Goal: Task Accomplishment & Management: Complete application form

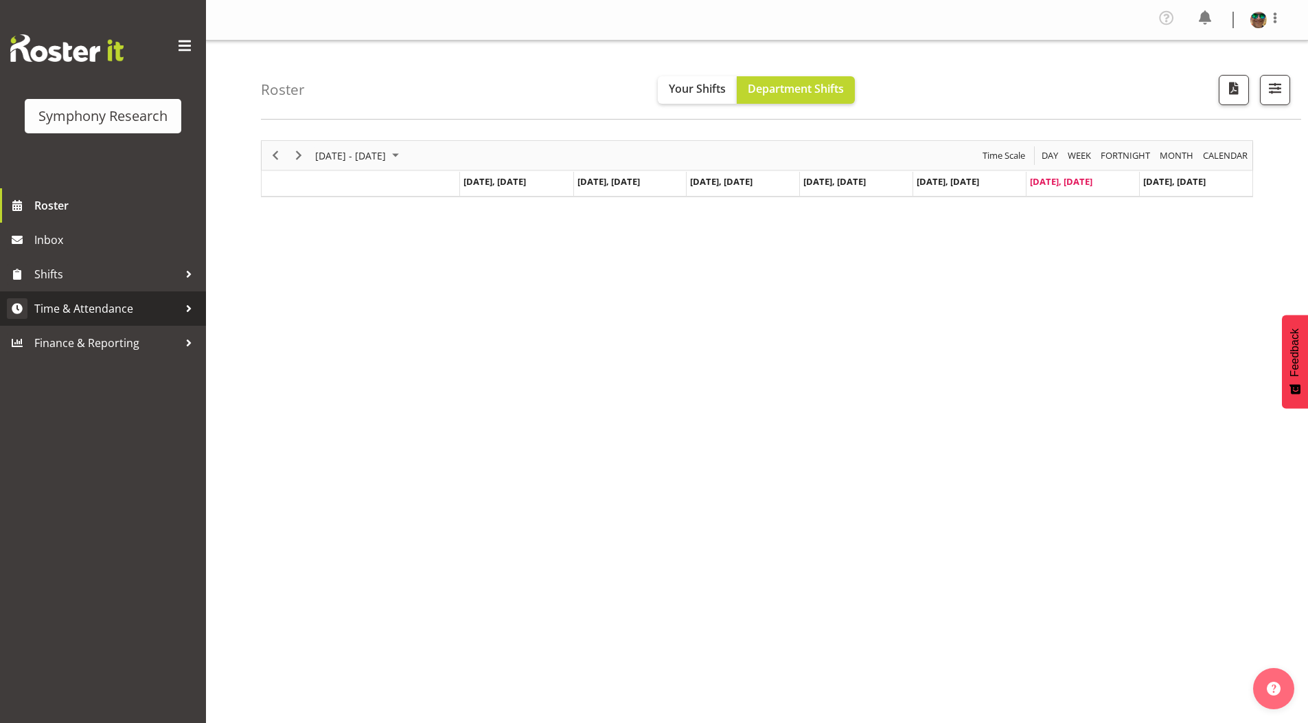
click at [76, 308] on span "Time & Attendance" at bounding box center [106, 308] width 144 height 21
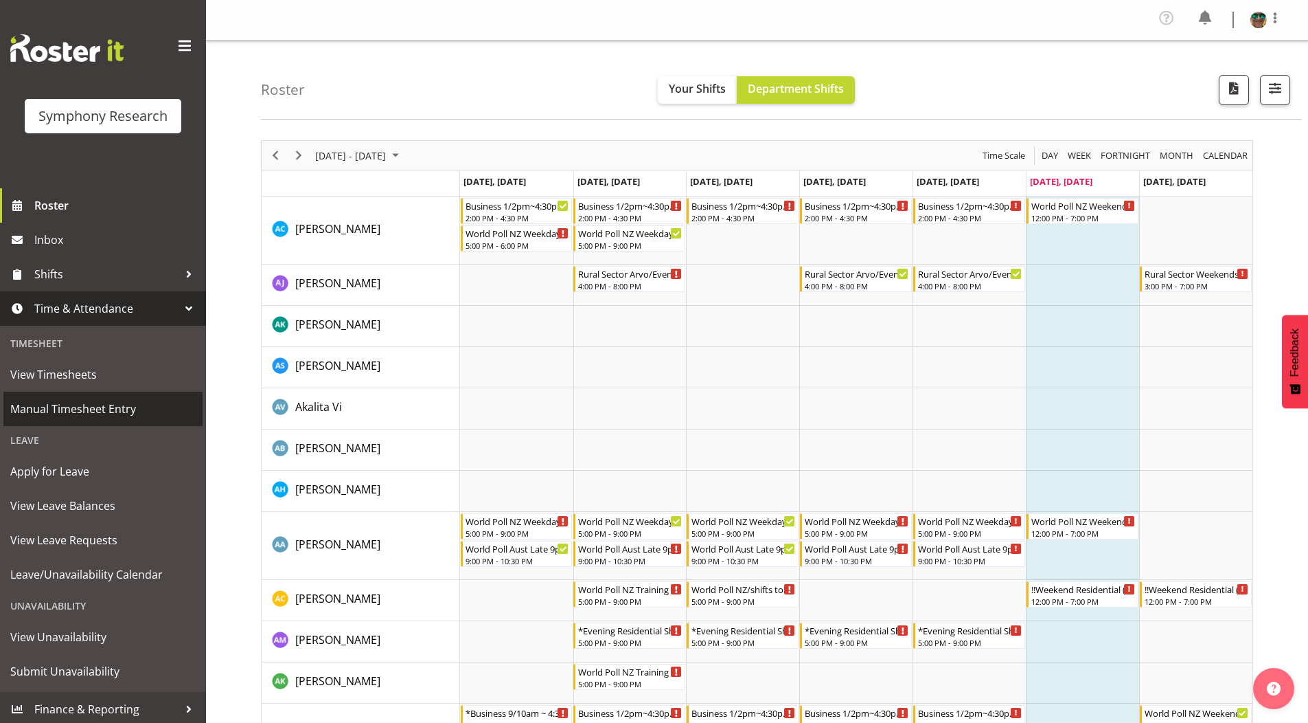
click at [63, 409] on span "Manual Timesheet Entry" at bounding box center [102, 408] width 185 height 21
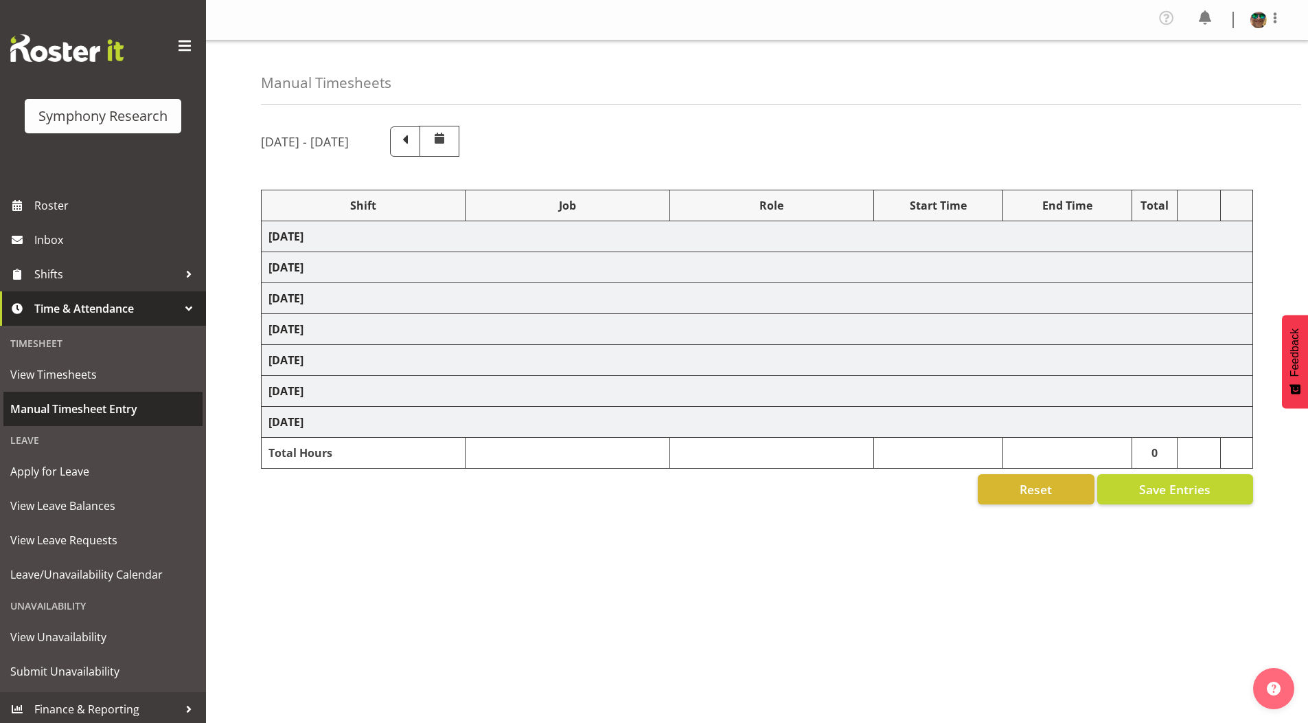
select select "19164"
select select "743"
select select "19164"
select select "10242"
select select "19164"
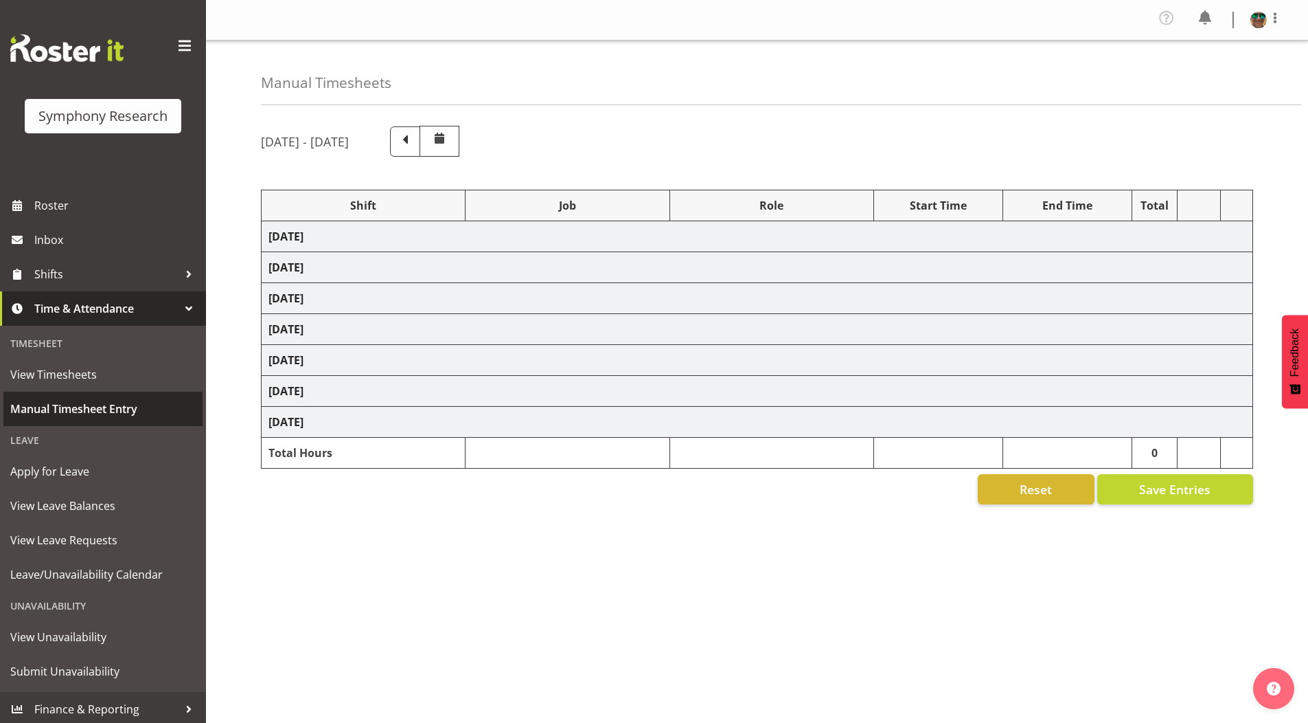
select select "10242"
select select "19164"
select select "10576"
select select "19164"
select select "9426"
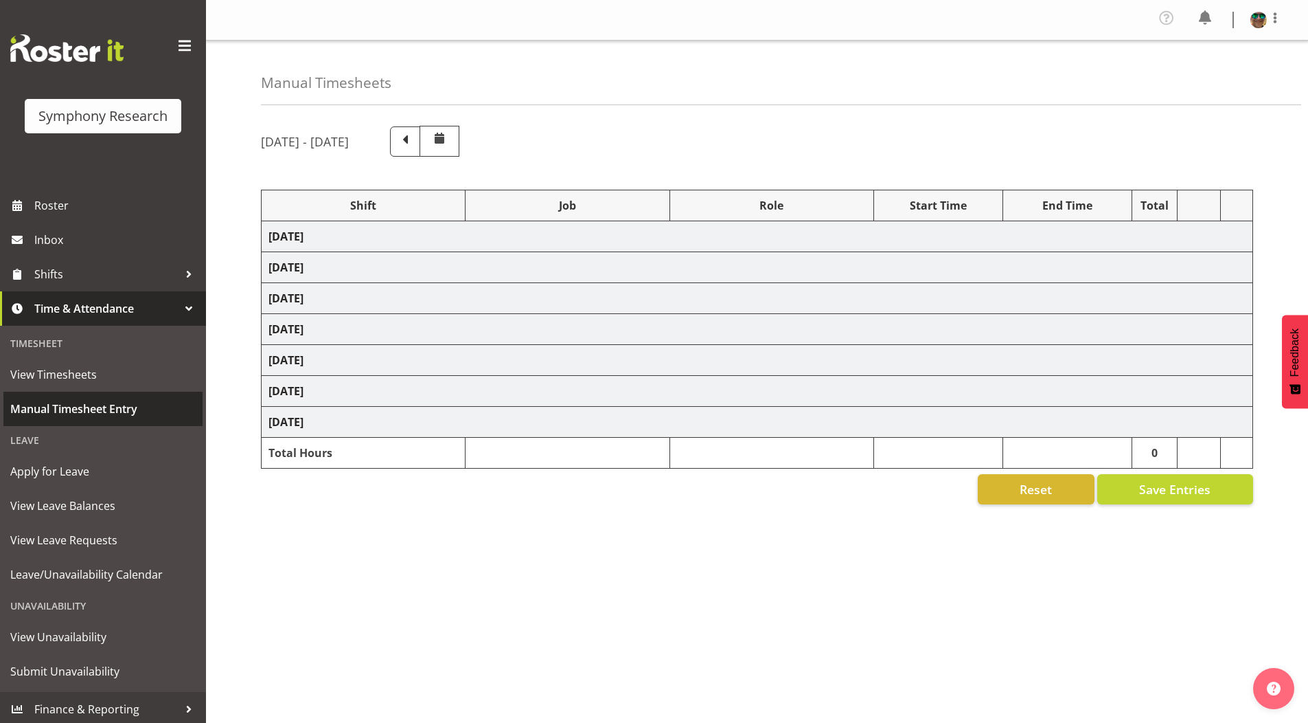
select select "19164"
select select "9636"
select select "19164"
select select "10587"
select select "4583"
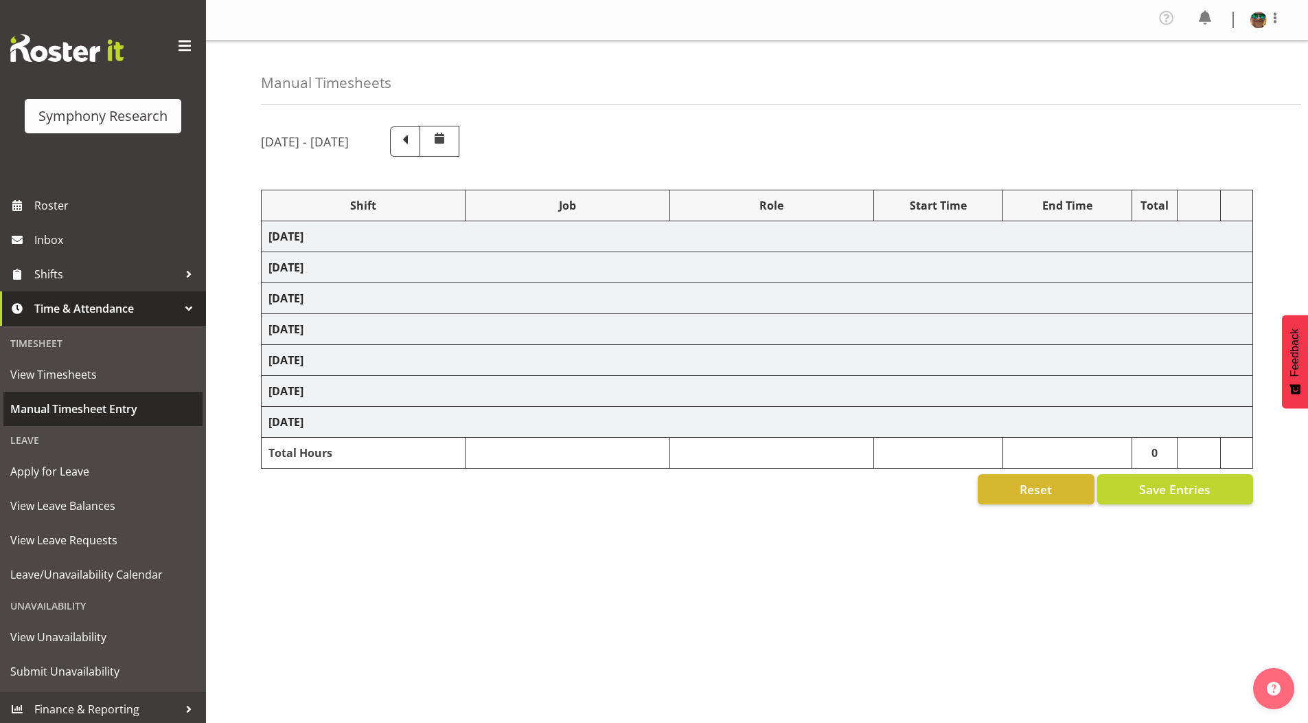
select select "743"
select select "4583"
select select "10527"
select select "297"
select select "1607"
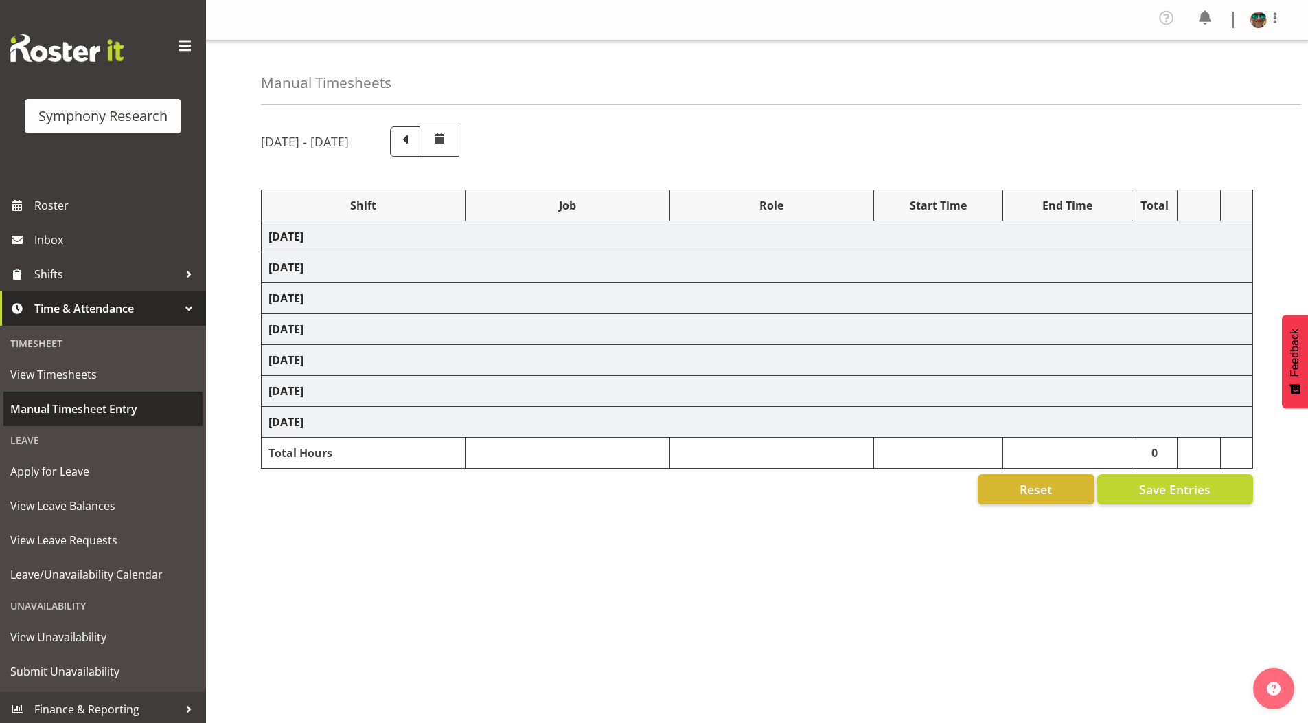
select select "743"
select select "1607"
select select "10587"
select select "4583"
select select "743"
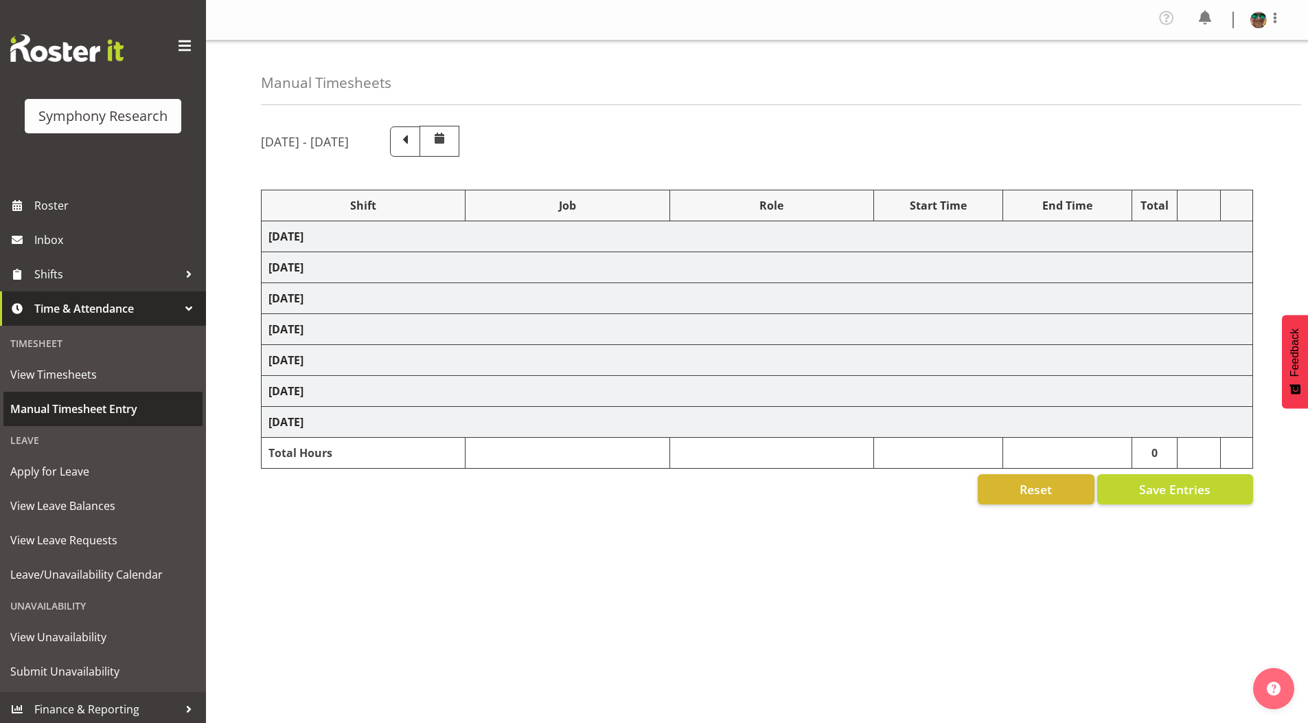
select select "4583"
select select "10242"
select select "4583"
select select "9426"
select select "4583"
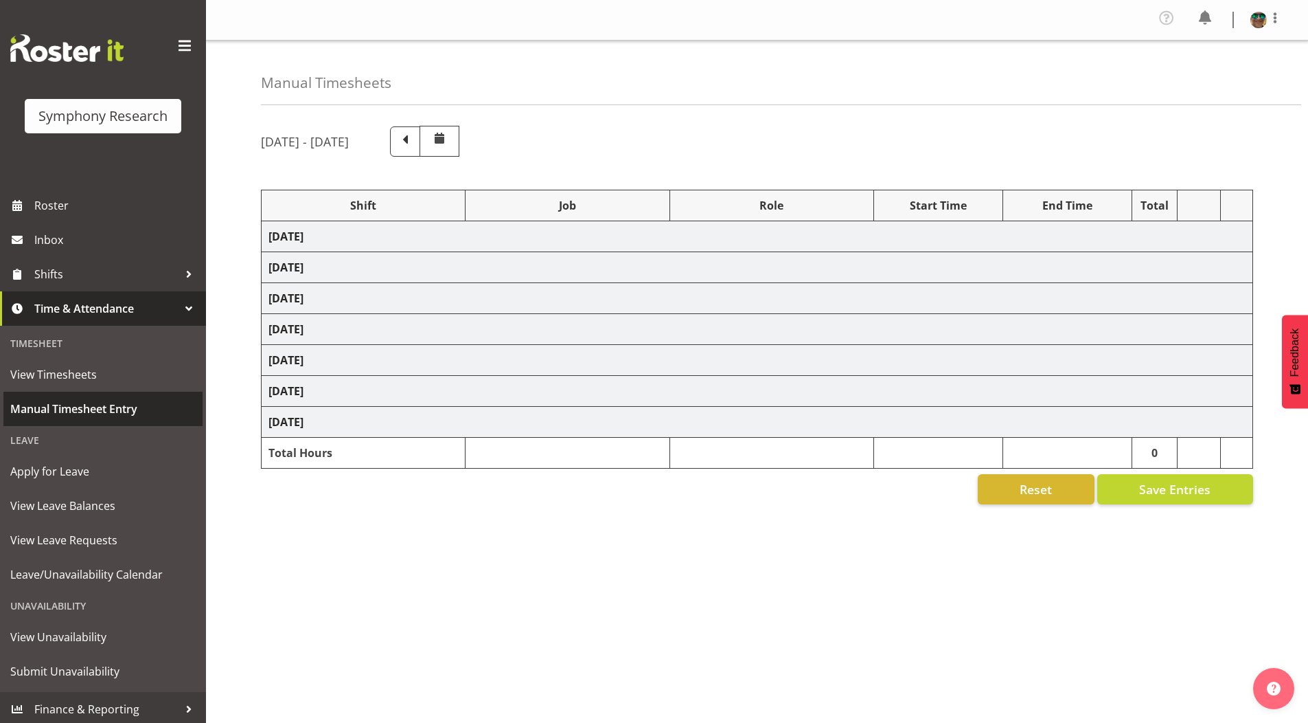
select select "9636"
select select "4583"
select select "10242"
select select "4583"
select select "10585"
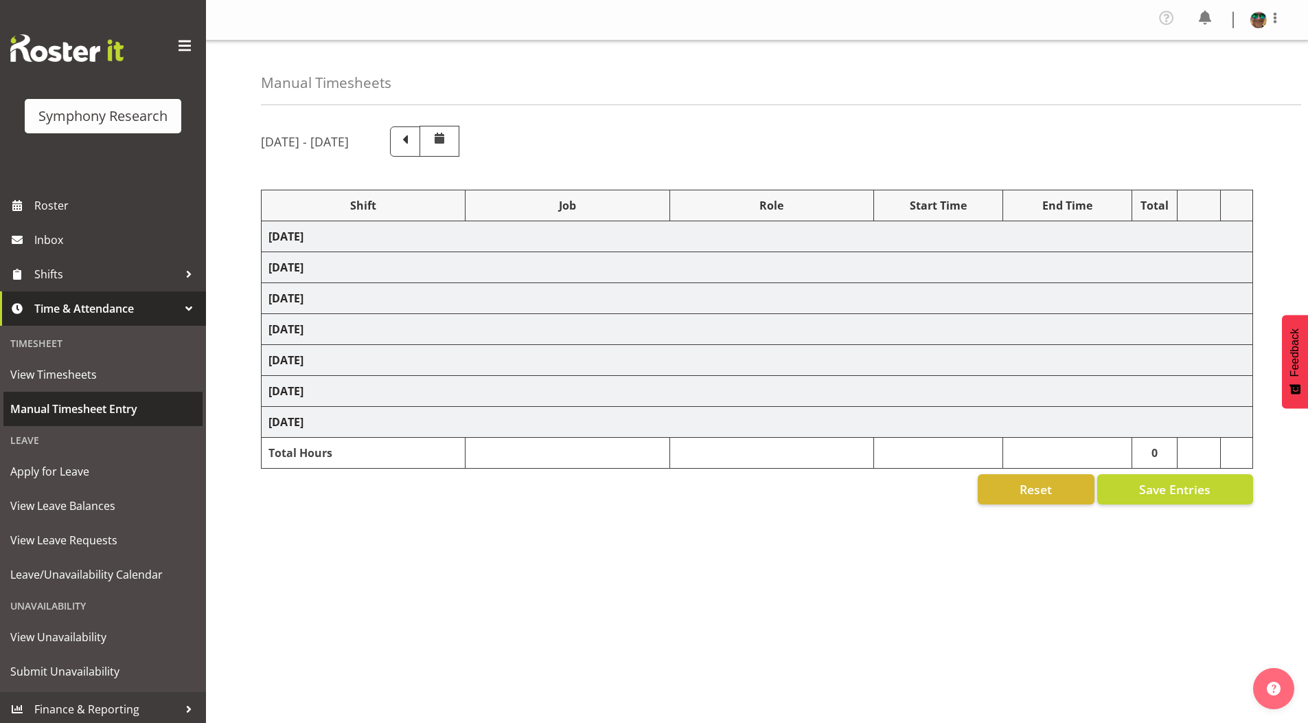
select select "4583"
select select "10587"
select select "4583"
select select "10242"
select select "4583"
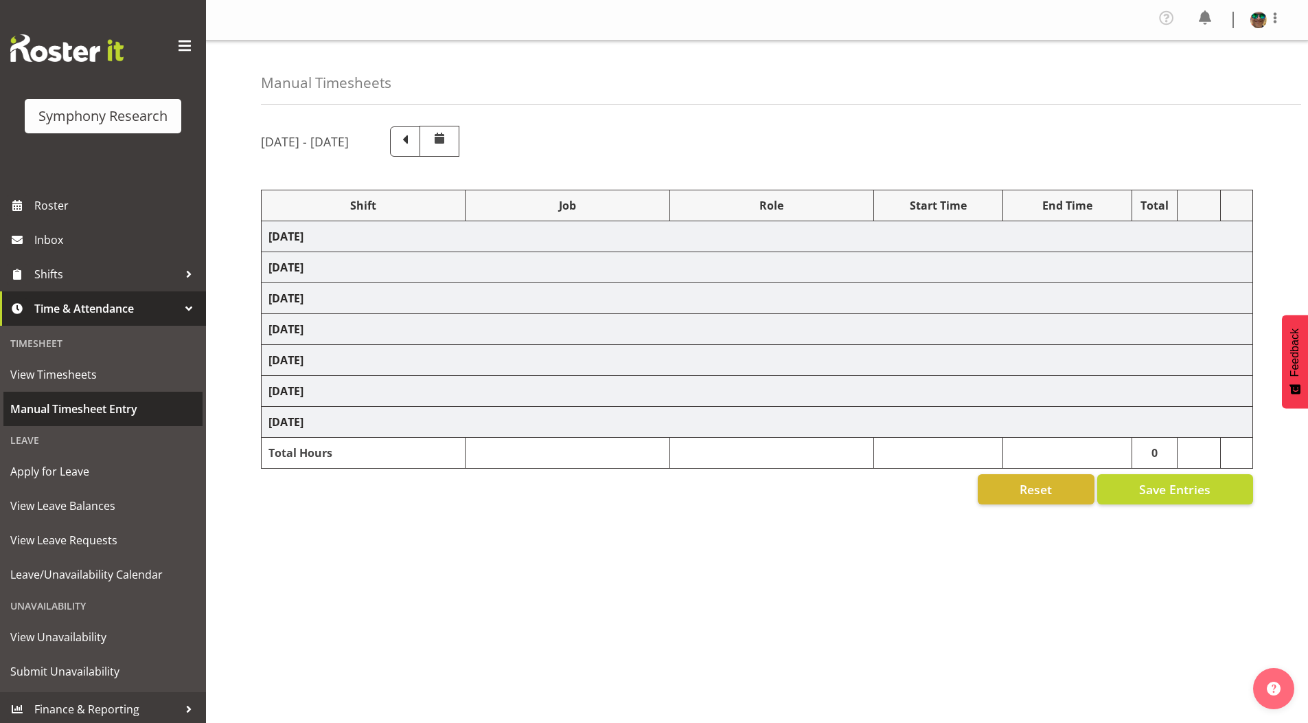
select select "10242"
select select "4583"
select select "10585"
select select "4583"
select select "9636"
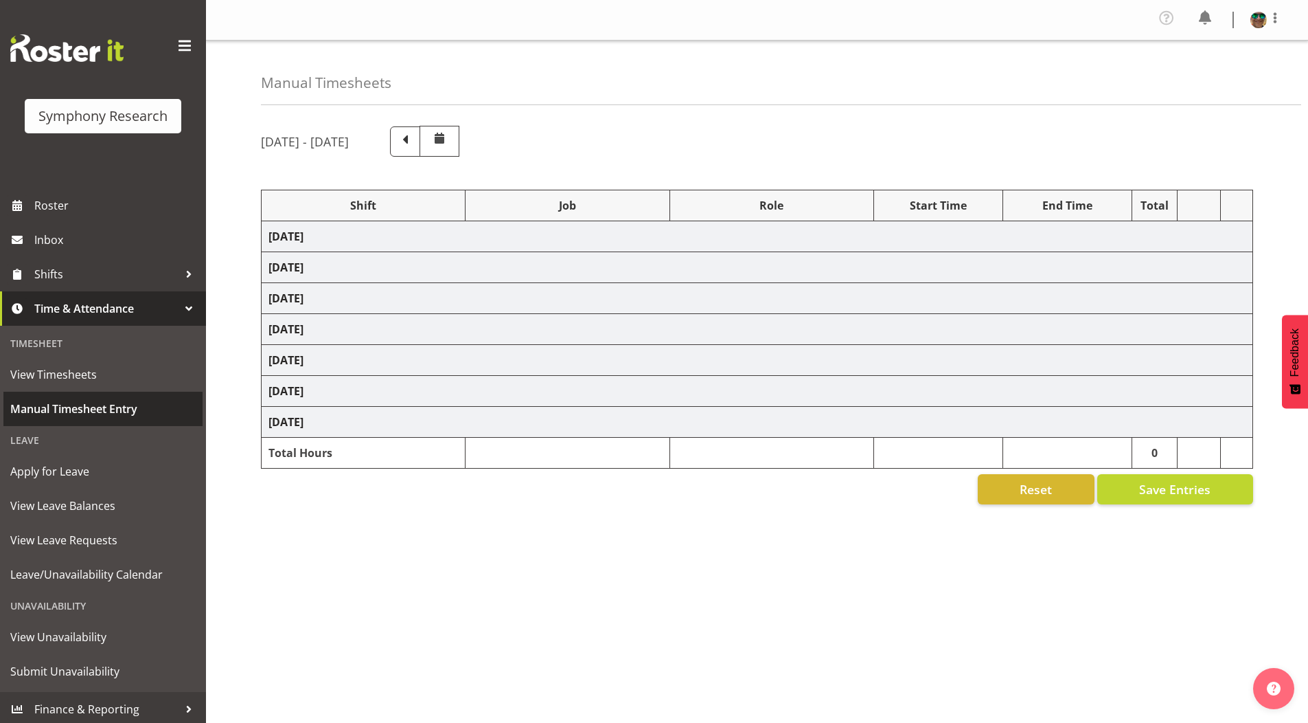
select select "4583"
select select "10587"
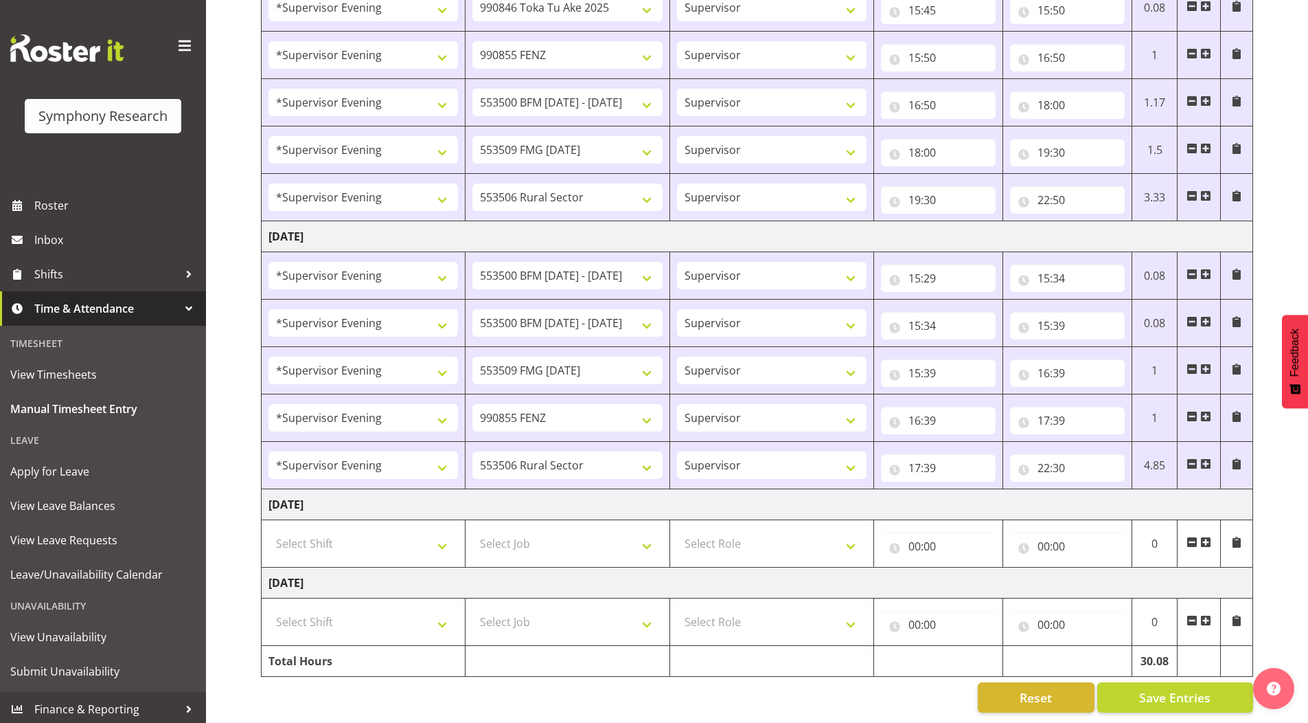
scroll to position [1034, 0]
click at [1206, 536] on span at bounding box center [1206, 541] width 11 height 11
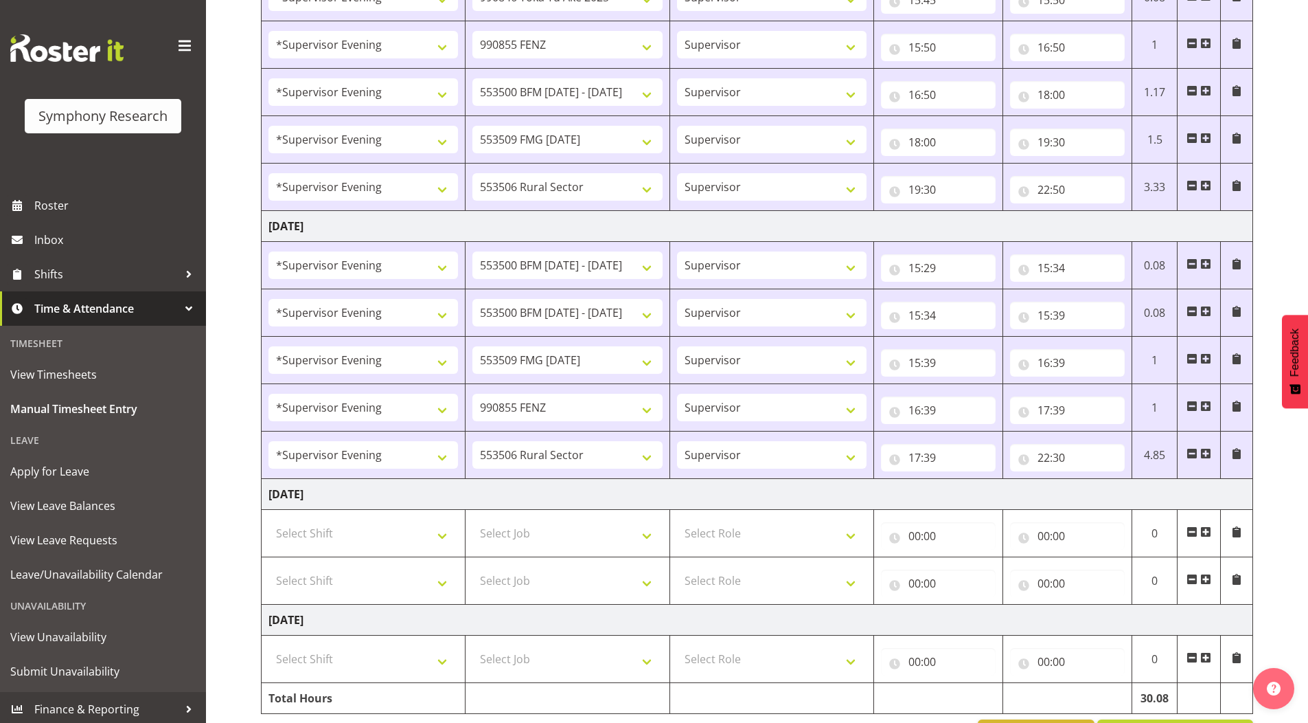
click at [1207, 579] on span at bounding box center [1206, 579] width 11 height 11
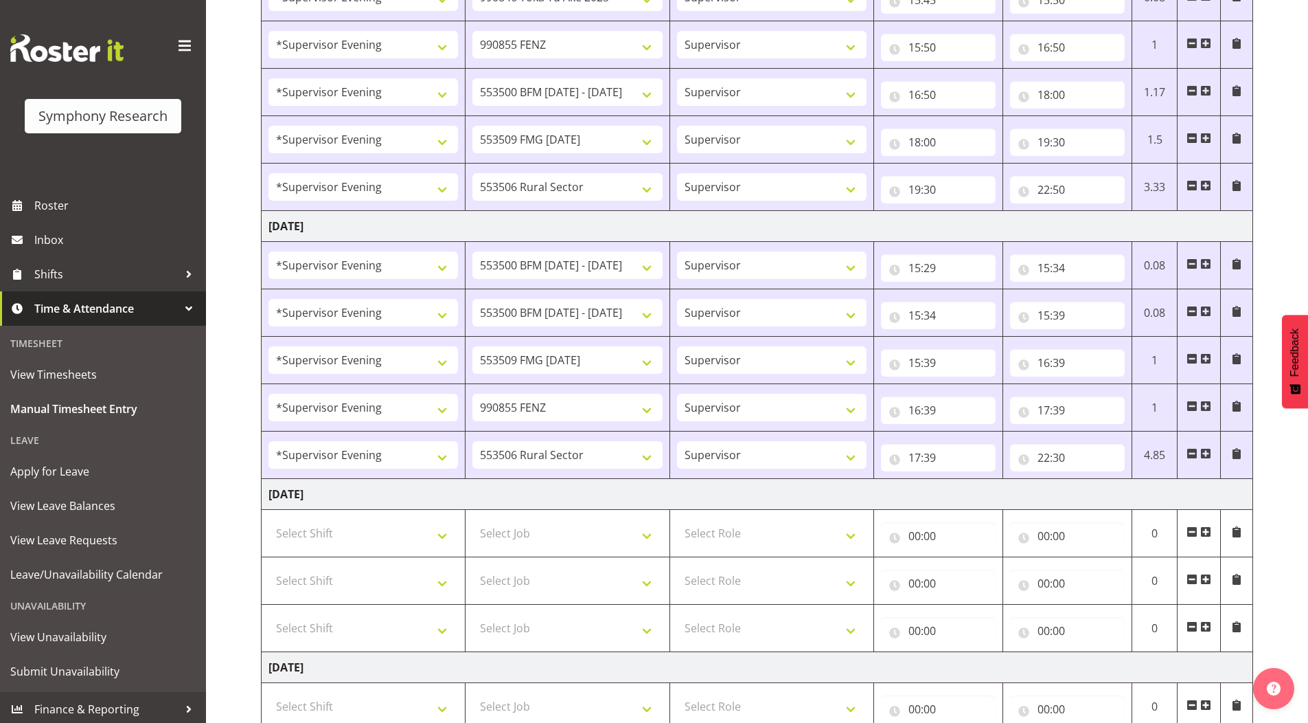
click at [1205, 626] on span at bounding box center [1206, 626] width 11 height 11
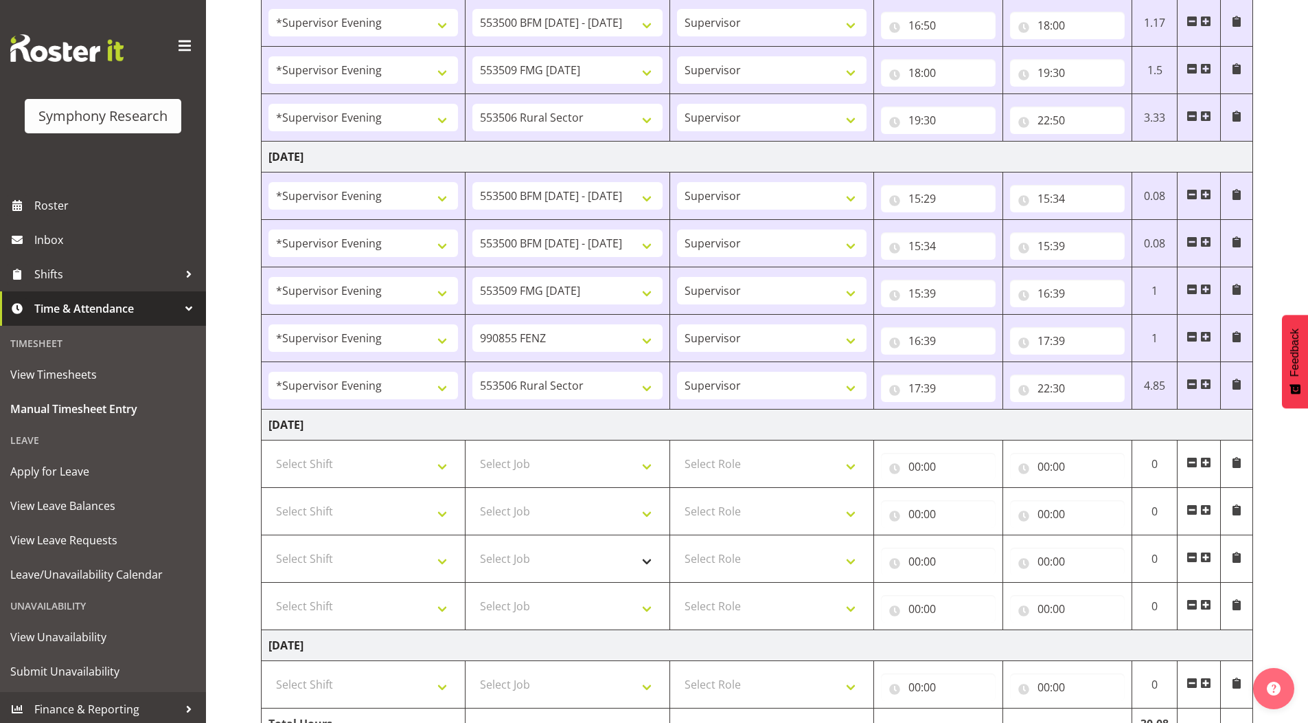
scroll to position [1177, 0]
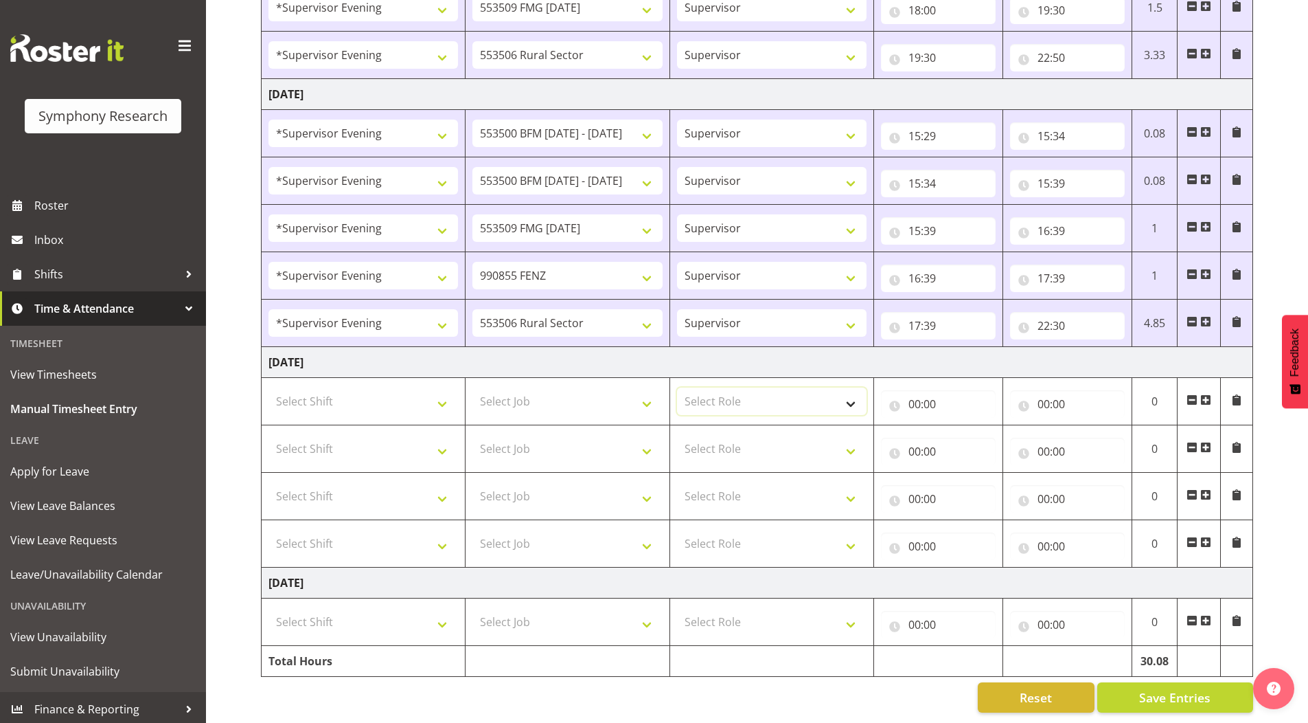
click at [723, 388] on select "Select Role Supervisor Briefing Interviewing" at bounding box center [772, 400] width 190 height 27
select select "45"
click at [677, 387] on select "Select Role Supervisor Briefing Interviewing" at bounding box center [772, 400] width 190 height 27
drag, startPoint x: 707, startPoint y: 438, endPoint x: 711, endPoint y: 448, distance: 10.9
click at [707, 438] on select "Select Role Supervisor Briefing Interviewing" at bounding box center [772, 448] width 190 height 27
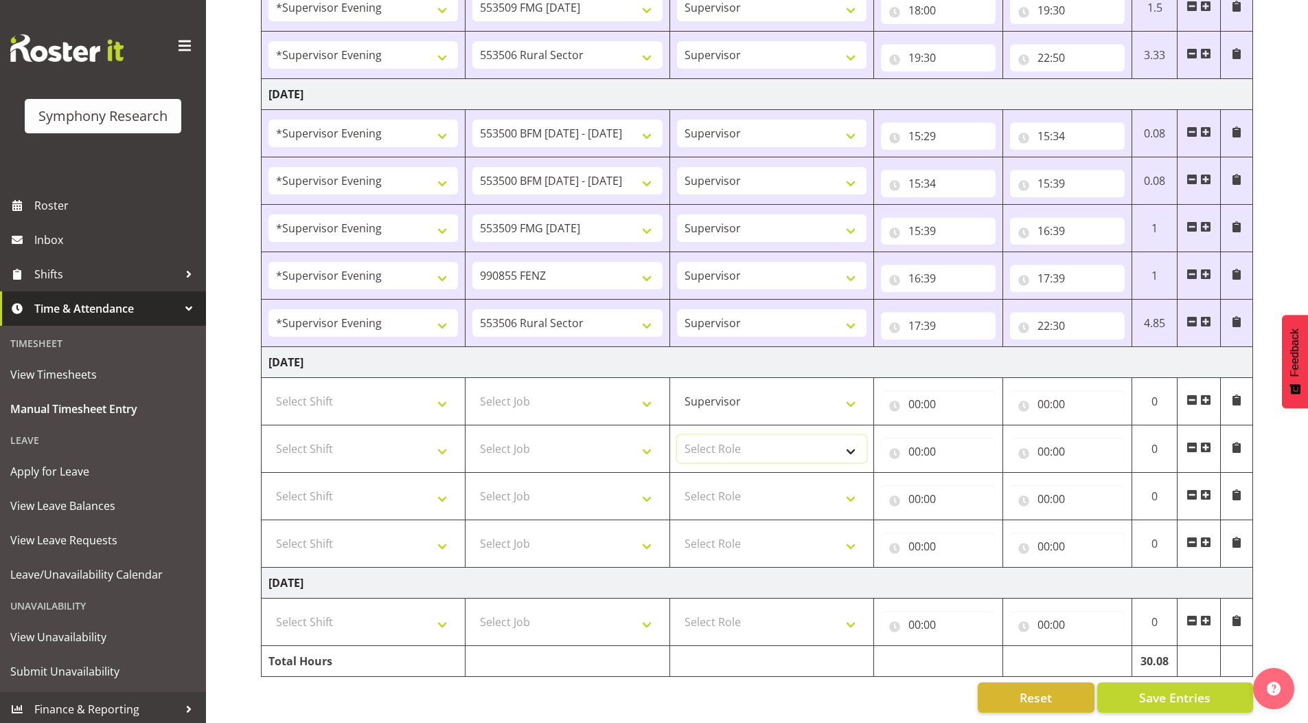
select select "45"
click at [677, 435] on select "Select Role Supervisor Briefing Interviewing" at bounding box center [772, 448] width 190 height 27
drag, startPoint x: 707, startPoint y: 487, endPoint x: 710, endPoint y: 499, distance: 12.2
click at [707, 487] on select "Select Role Supervisor Briefing Interviewing" at bounding box center [772, 495] width 190 height 27
select select "45"
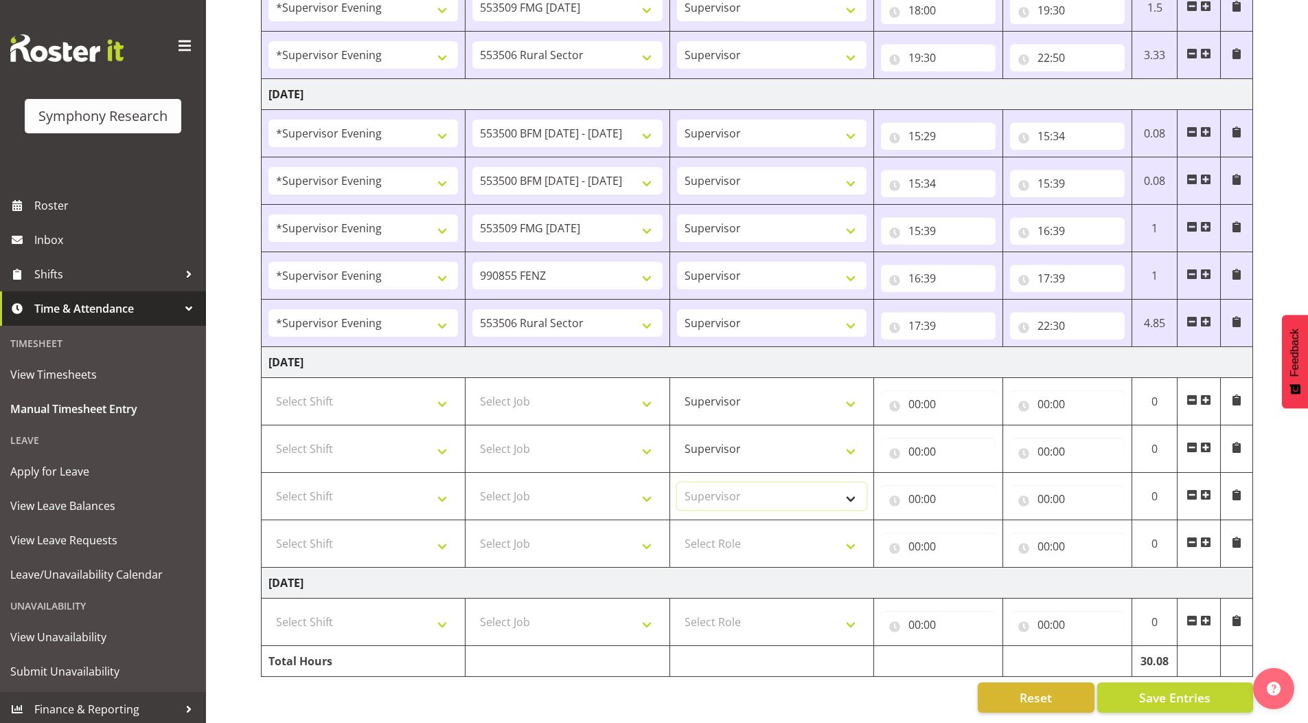
click at [677, 482] on select "Select Role Supervisor Briefing Interviewing" at bounding box center [772, 495] width 190 height 27
drag, startPoint x: 704, startPoint y: 534, endPoint x: 709, endPoint y: 543, distance: 9.9
click at [704, 534] on select "Select Role Supervisor Briefing Interviewing" at bounding box center [772, 543] width 190 height 27
select select "45"
click at [677, 530] on select "Select Role Supervisor Briefing Interviewing" at bounding box center [772, 543] width 190 height 27
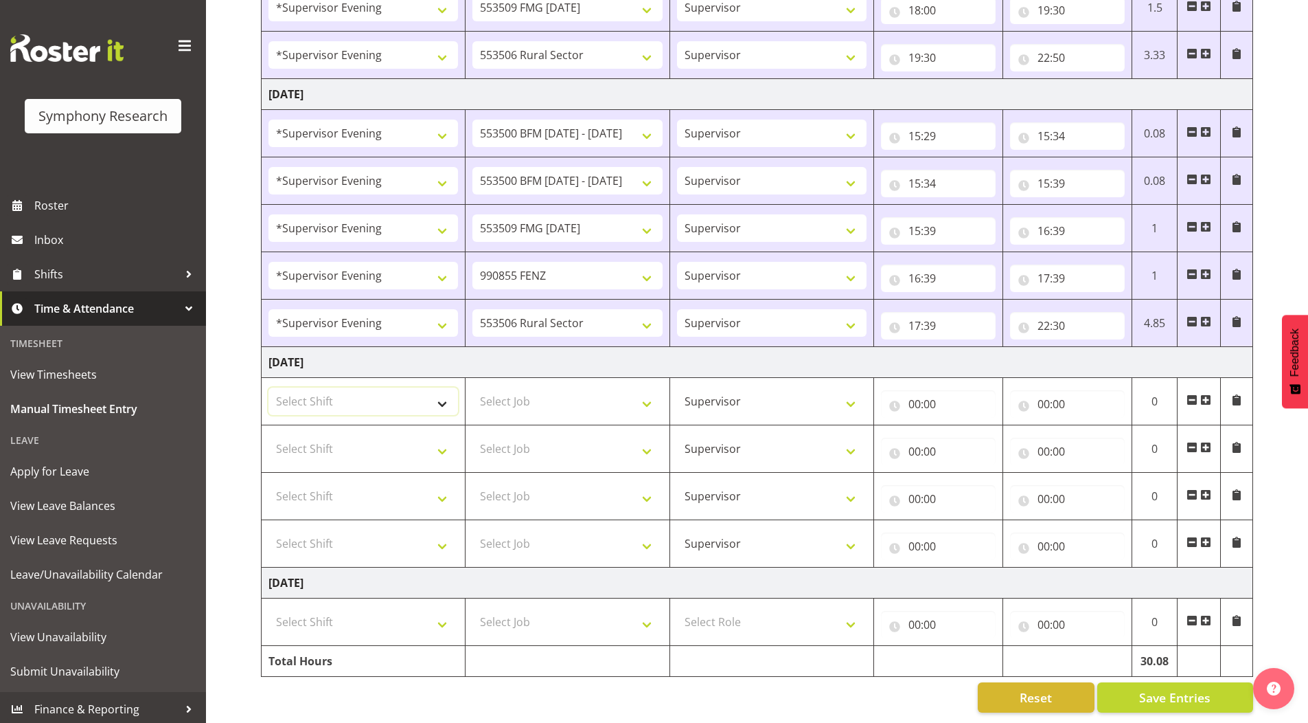
click at [307, 387] on select "Select Shift !!Weekend Residential (Roster IT Shift Label) *Business 9/10am ~ 4…" at bounding box center [364, 400] width 190 height 27
select select "19170"
click at [269, 387] on select "Select Shift !!Weekend Residential (Roster IT Shift Label) *Business 9/10am ~ 4…" at bounding box center [364, 400] width 190 height 27
drag, startPoint x: 317, startPoint y: 440, endPoint x: 316, endPoint y: 426, distance: 14.4
click at [317, 440] on select "Select Shift !!Weekend Residential (Roster IT Shift Label) *Business 9/10am ~ 4…" at bounding box center [364, 448] width 190 height 27
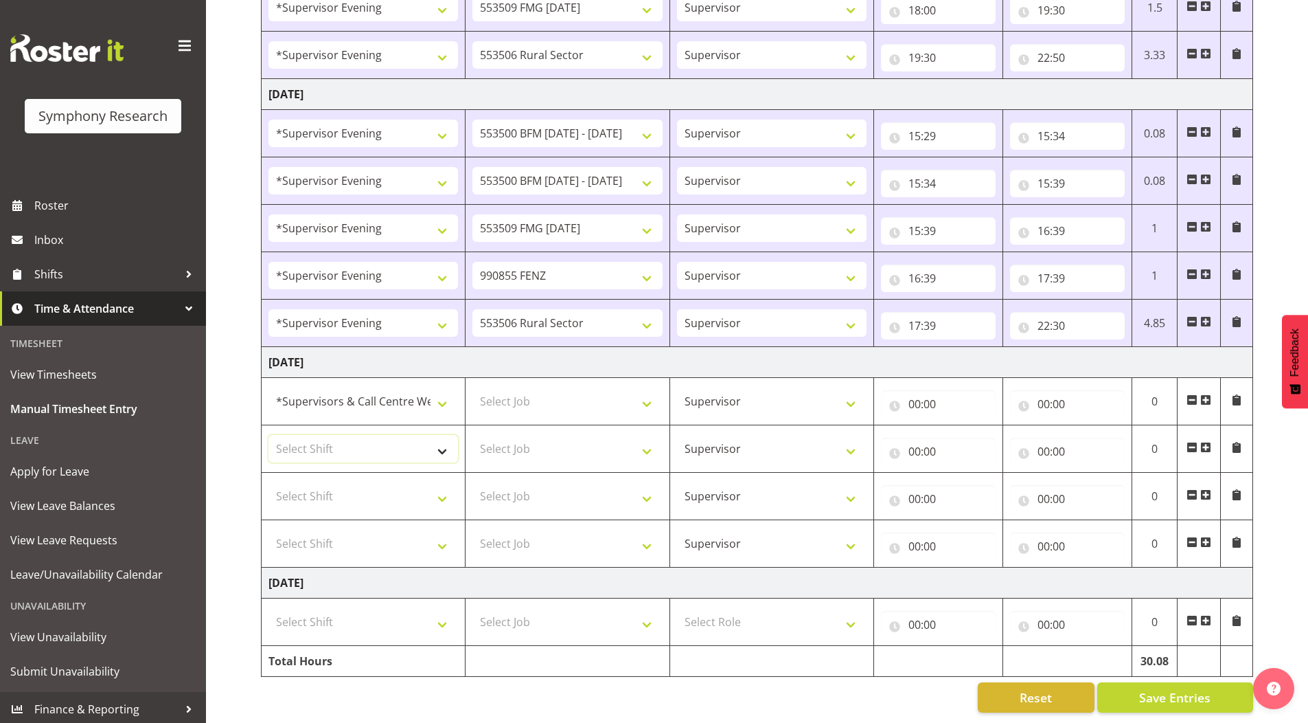
select select "19170"
click at [269, 435] on select "Select Shift !!Weekend Residential (Roster IT Shift Label) *Business 9/10am ~ 4…" at bounding box center [364, 448] width 190 height 27
click at [309, 484] on select "Select Shift !!Weekend Residential (Roster IT Shift Label) *Business 9/10am ~ 4…" at bounding box center [364, 495] width 190 height 27
select select "19170"
click at [269, 482] on select "Select Shift !!Weekend Residential (Roster IT Shift Label) *Business 9/10am ~ 4…" at bounding box center [364, 495] width 190 height 27
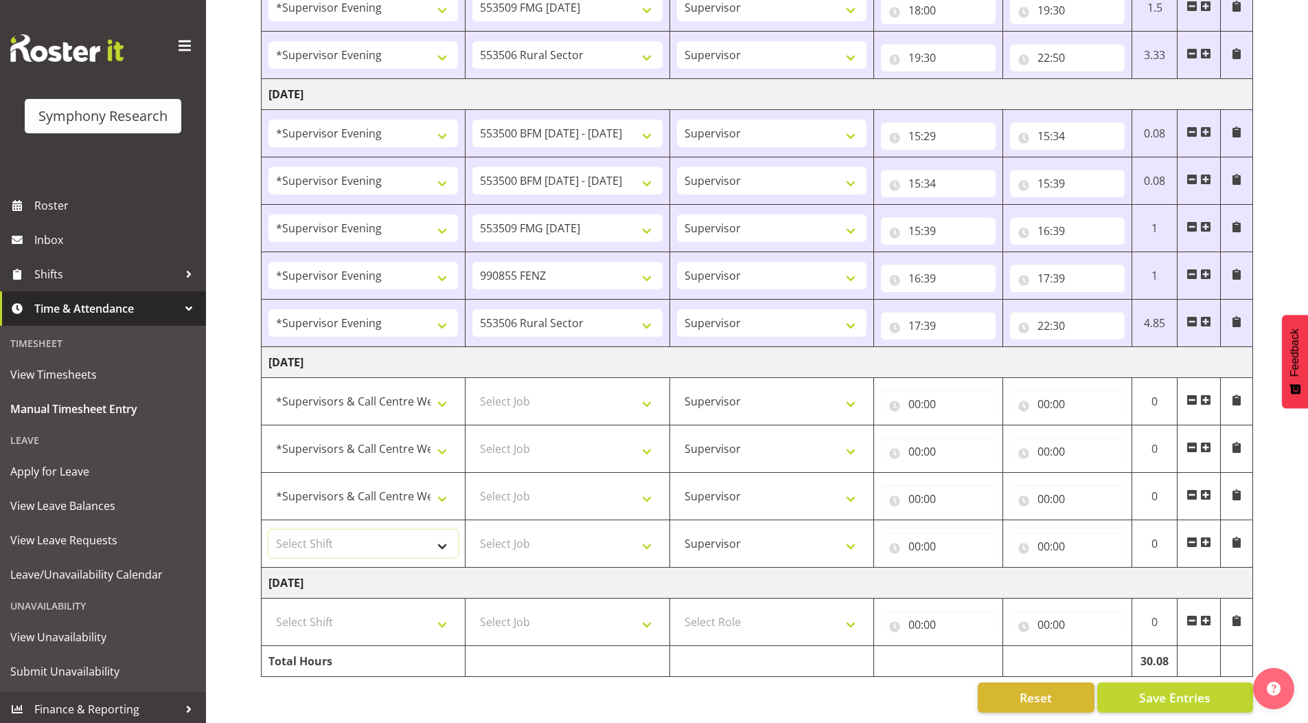
drag, startPoint x: 333, startPoint y: 536, endPoint x: 332, endPoint y: 521, distance: 15.1
click at [333, 536] on select "Select Shift !!Weekend Residential (Roster IT Shift Label) *Business 9/10am ~ 4…" at bounding box center [364, 543] width 190 height 27
select select "19170"
click at [269, 530] on select "Select Shift !!Weekend Residential (Roster IT Shift Label) *Business 9/10am ~ 4…" at bounding box center [364, 543] width 190 height 27
click at [518, 389] on select "Select Job 550060 IF Admin 553492 World Poll Aus Wave 2 Main 2025 553493 World …" at bounding box center [568, 400] width 190 height 27
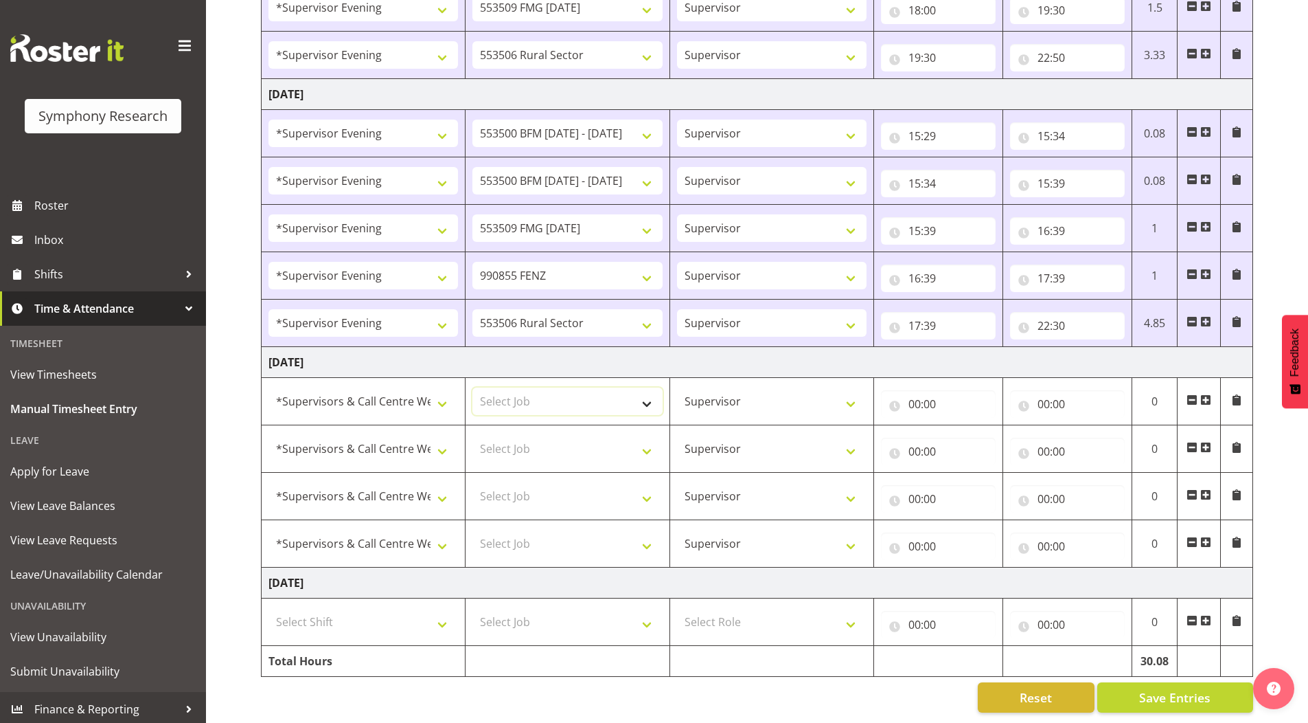
select select "10242"
click at [473, 387] on select "Select Job 550060 IF Admin 553492 World Poll Aus Wave 2 Main 2025 553493 World …" at bounding box center [568, 400] width 190 height 27
click at [516, 435] on select "Select Job 550060 IF Admin 553492 World Poll Aus Wave 2 Main 2025 553493 World …" at bounding box center [568, 448] width 190 height 27
select select "10242"
click at [473, 435] on select "Select Job 550060 IF Admin 553492 World Poll Aus Wave 2 Main 2025 553493 World …" at bounding box center [568, 448] width 190 height 27
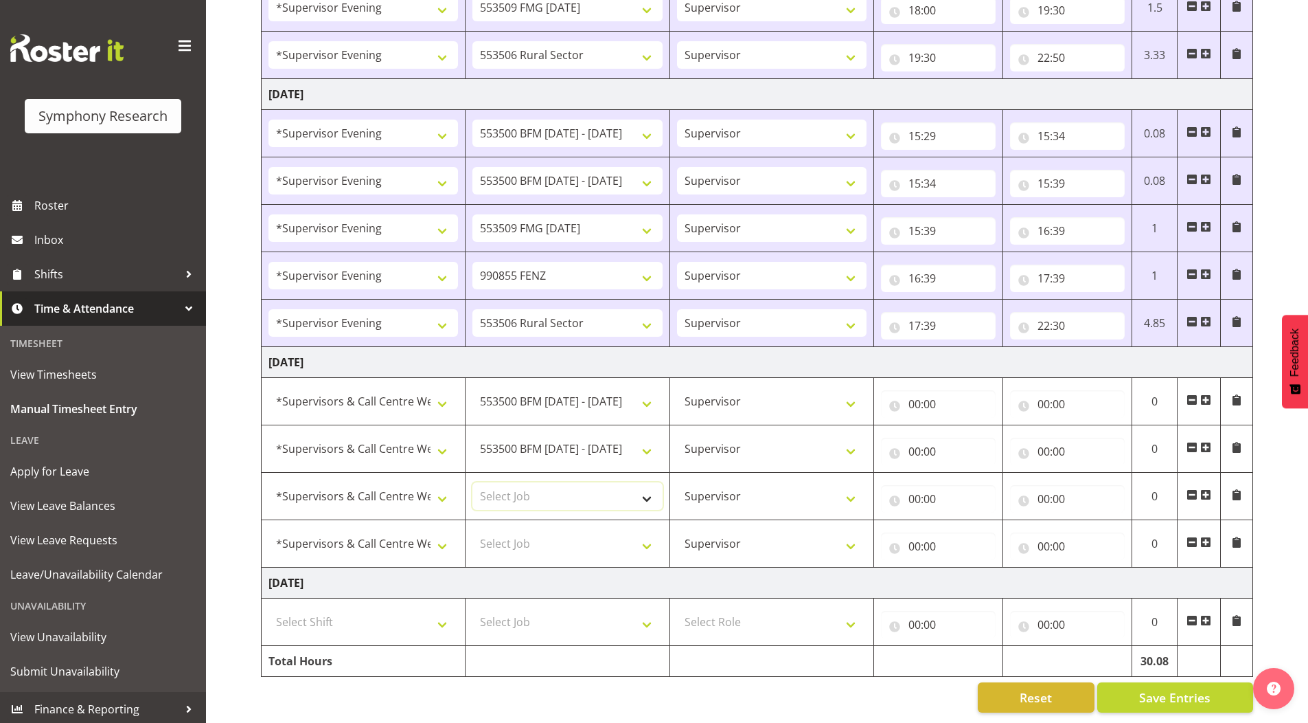
drag, startPoint x: 509, startPoint y: 481, endPoint x: 509, endPoint y: 474, distance: 7.6
click at [509, 482] on select "Select Job 550060 IF Admin 553492 World Poll Aus Wave 2 Main 2025 553493 World …" at bounding box center [568, 495] width 190 height 27
select select "10585"
click at [473, 482] on select "Select Job 550060 IF Admin 553492 World Poll Aus Wave 2 Main 2025 553493 World …" at bounding box center [568, 495] width 190 height 27
drag, startPoint x: 526, startPoint y: 532, endPoint x: 505, endPoint y: 528, distance: 21.7
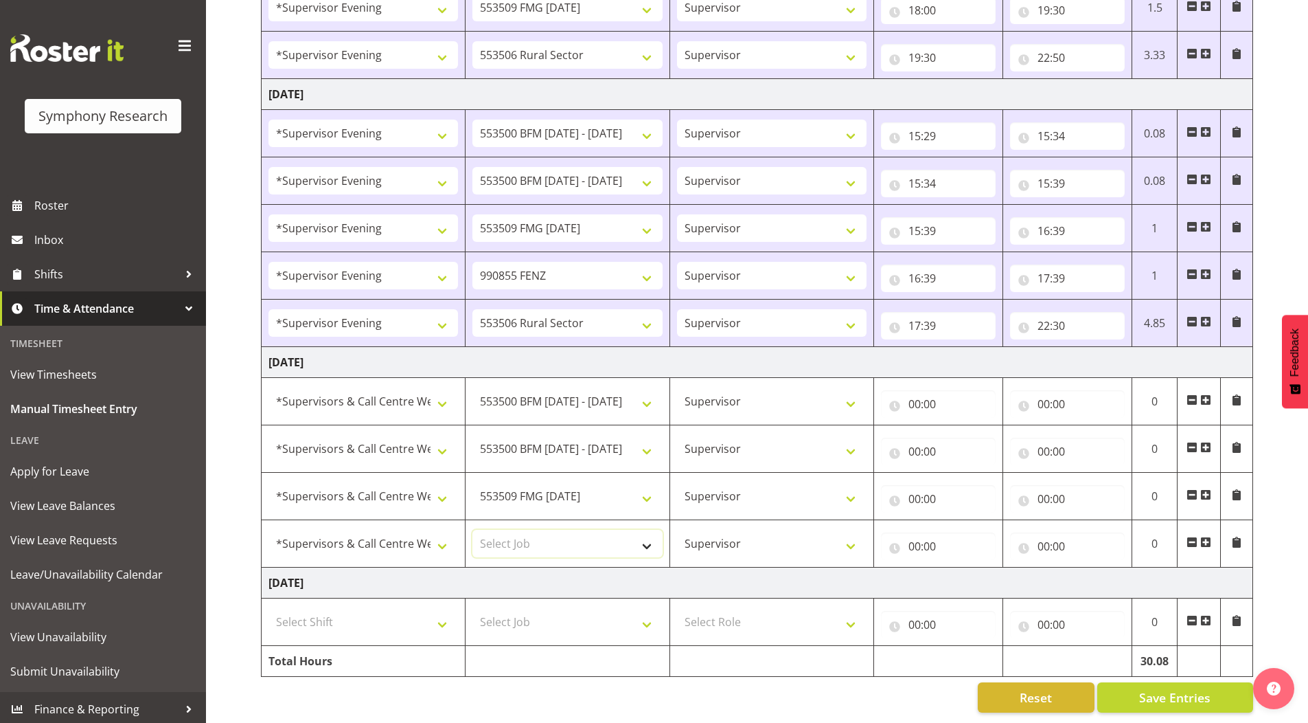
click at [526, 532] on select "Select Job 550060 IF Admin 553492 World Poll Aus Wave 2 Main 2025 553493 World …" at bounding box center [568, 543] width 190 height 27
select select "9636"
click at [473, 530] on select "Select Job 550060 IF Admin 553492 World Poll Aus Wave 2 Main 2025 553493 World …" at bounding box center [568, 543] width 190 height 27
click at [1208, 536] on span at bounding box center [1206, 541] width 11 height 11
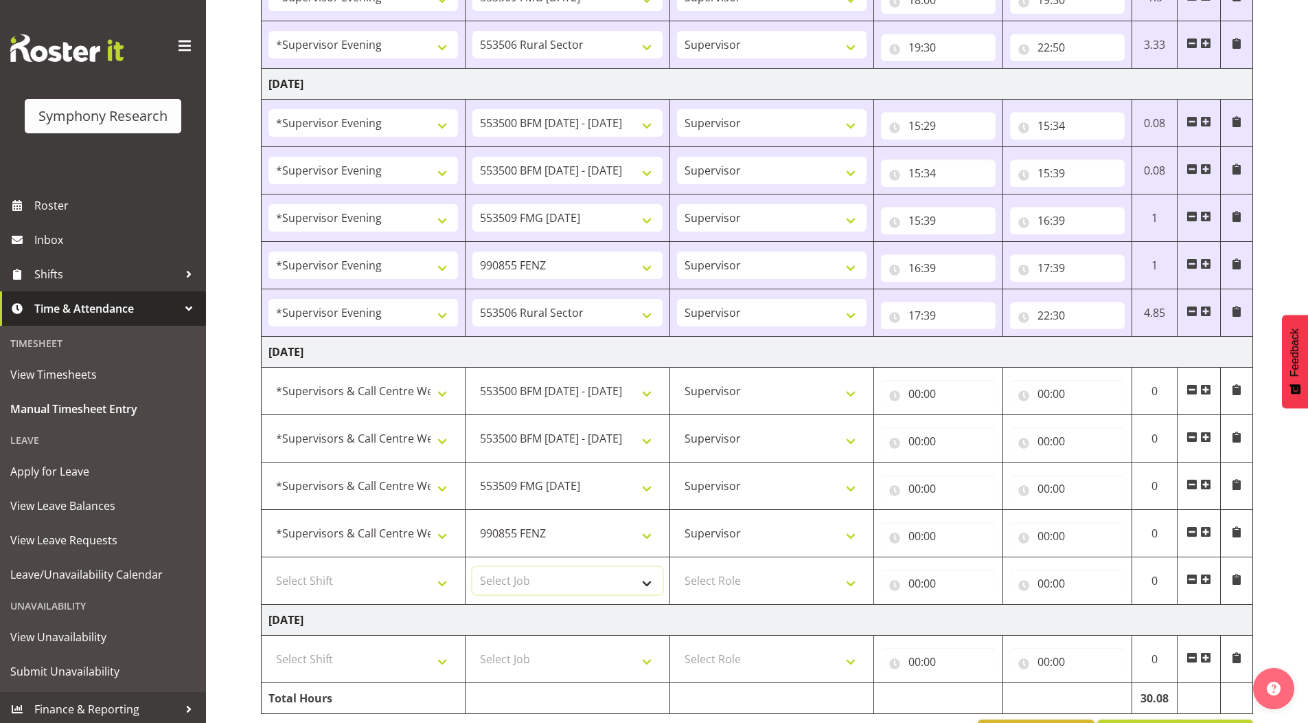
click at [522, 576] on select "Select Job 550060 IF Admin 553492 World Poll Aus Wave 2 Main 2025 553493 World …" at bounding box center [568, 580] width 190 height 27
select select "10499"
click at [473, 567] on select "Select Job 550060 IF Admin 553492 World Poll Aus Wave 2 Main 2025 553493 World …" at bounding box center [568, 580] width 190 height 27
click at [1207, 578] on span at bounding box center [1206, 579] width 11 height 11
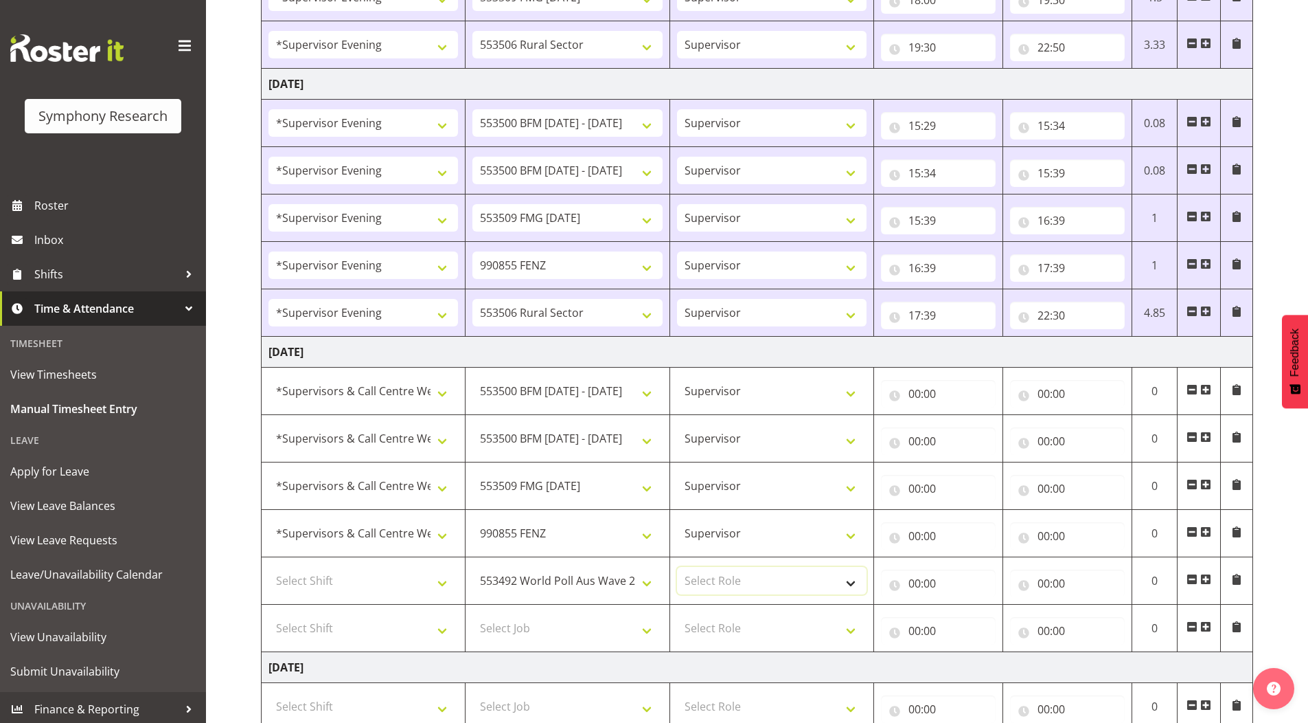
click at [718, 581] on select "Select Role Supervisor Briefing Interviewing" at bounding box center [772, 580] width 190 height 27
select select "45"
click at [677, 567] on select "Select Role Supervisor Briefing Interviewing" at bounding box center [772, 580] width 190 height 27
click at [705, 626] on select "Select Role Supervisor Briefing Interviewing" at bounding box center [772, 627] width 190 height 27
select select "45"
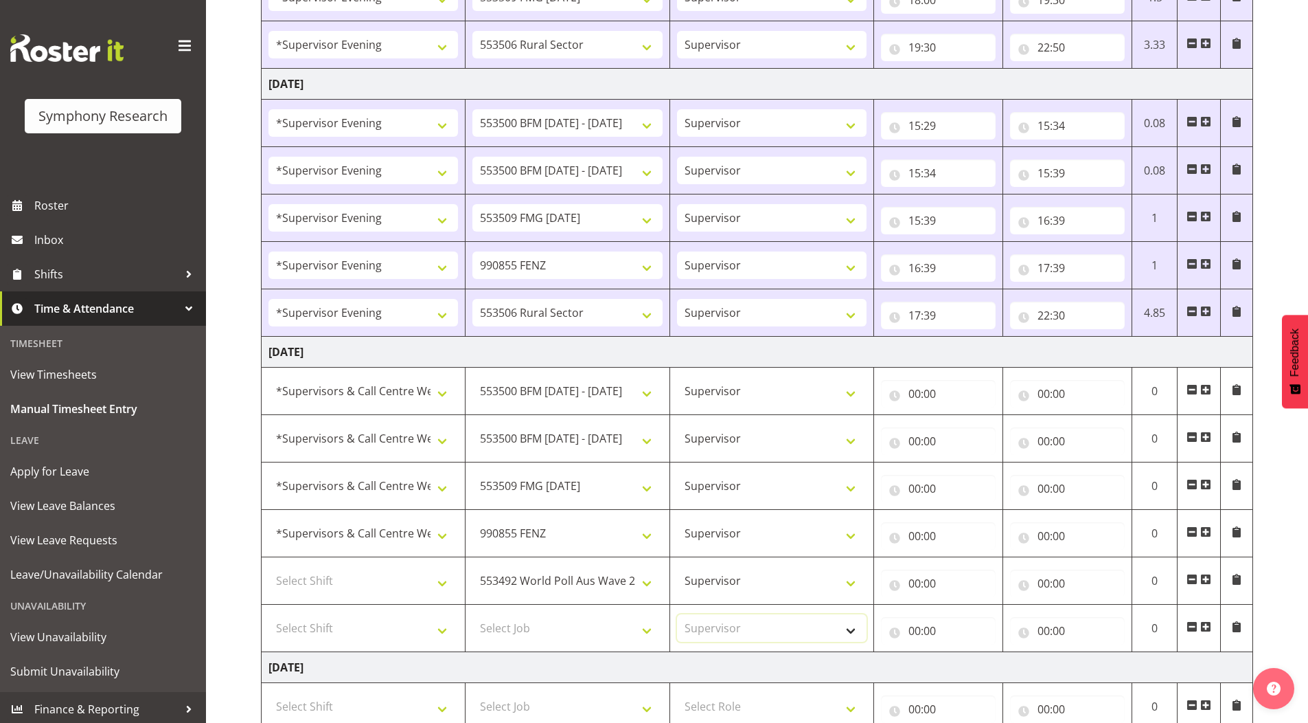
click at [677, 614] on select "Select Role Supervisor Briefing Interviewing" at bounding box center [772, 627] width 190 height 27
drag, startPoint x: 540, startPoint y: 622, endPoint x: 546, endPoint y: 617, distance: 7.8
click at [539, 622] on select "Select Job 550060 IF Admin 553492 World Poll Aus Wave 2 Main 2025 553493 World …" at bounding box center [568, 627] width 190 height 27
select select "10587"
click at [473, 614] on select "Select Job 550060 IF Admin 553492 World Poll Aus Wave 2 Main 2025 553493 World …" at bounding box center [568, 627] width 190 height 27
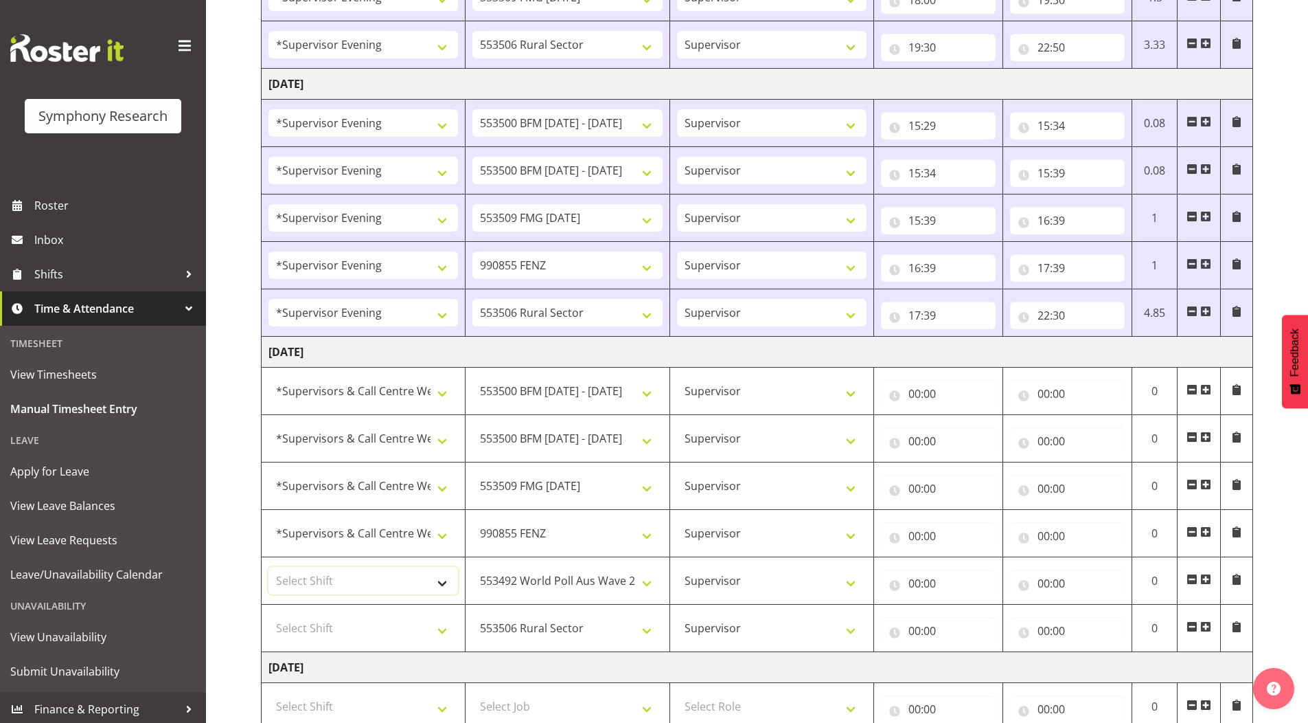
click at [315, 569] on select "Select Shift !!Weekend Residential (Roster IT Shift Label) *Business 9/10am ~ 4…" at bounding box center [364, 580] width 190 height 27
select select "19170"
click at [269, 567] on select "Select Shift !!Weekend Residential (Roster IT Shift Label) *Business 9/10am ~ 4…" at bounding box center [364, 580] width 190 height 27
click at [344, 618] on select "Select Shift !!Weekend Residential (Roster IT Shift Label) *Business 9/10am ~ 4…" at bounding box center [364, 627] width 190 height 27
select select "19170"
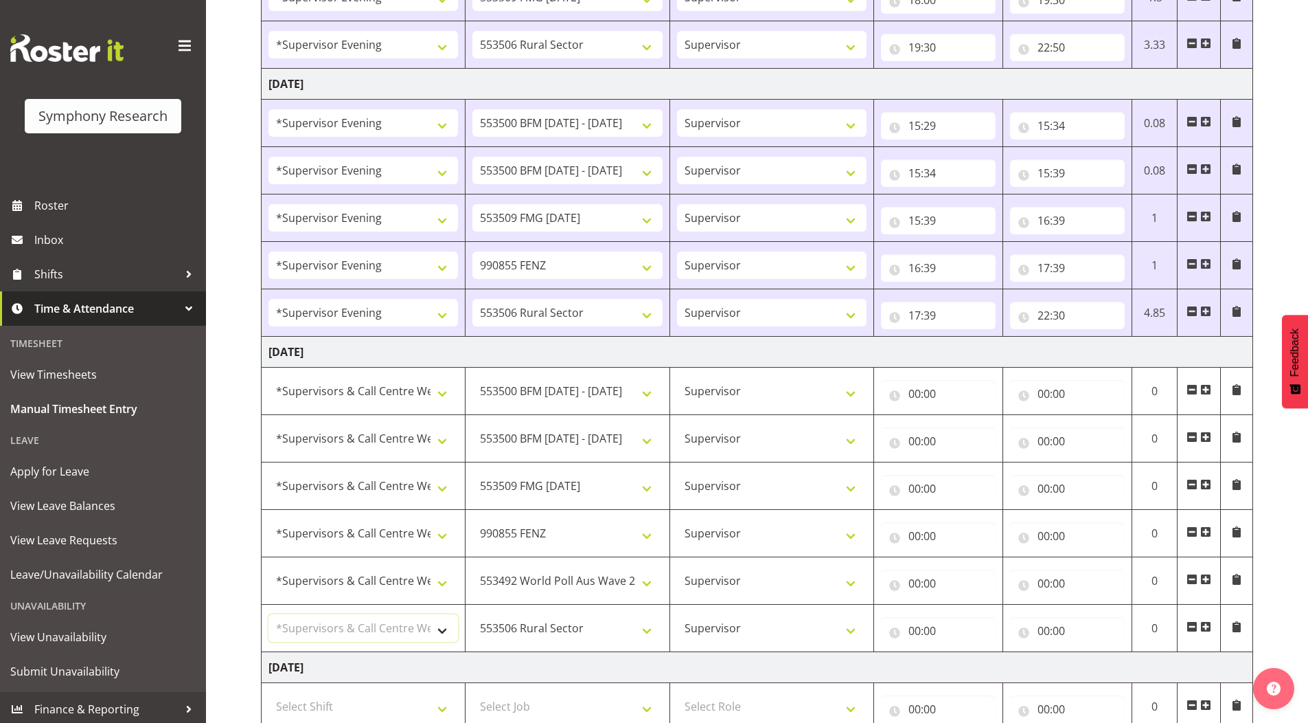
click at [269, 614] on select "Select Shift !!Weekend Residential (Roster IT Shift Label) *Business 9/10am ~ 4…" at bounding box center [364, 627] width 190 height 27
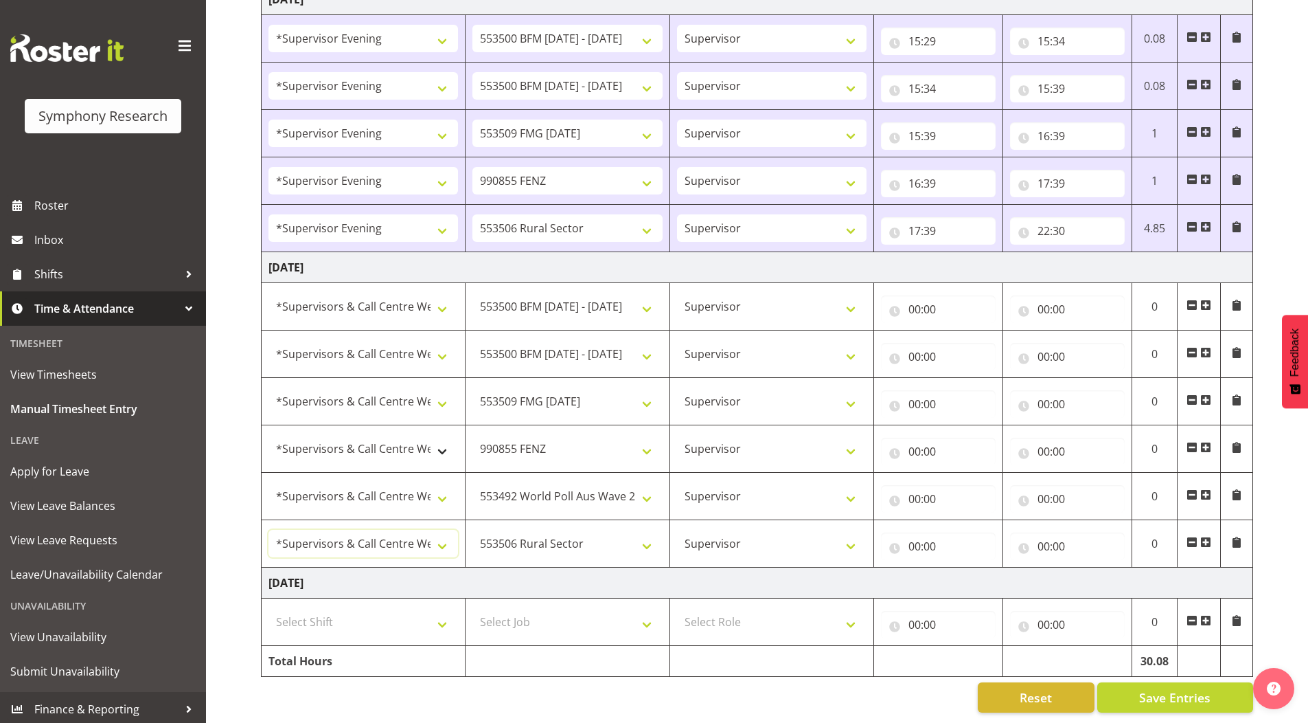
scroll to position [1271, 0]
click at [911, 299] on input "00:00" at bounding box center [938, 308] width 115 height 27
drag, startPoint x: 975, startPoint y: 330, endPoint x: 957, endPoint y: 344, distance: 23.0
click at [975, 331] on select "00 01 02 03 04 05 06 07 08 09 10 11 12 13 14 15 16 17 18 19 20 21 22 23" at bounding box center [975, 344] width 31 height 27
select select "11"
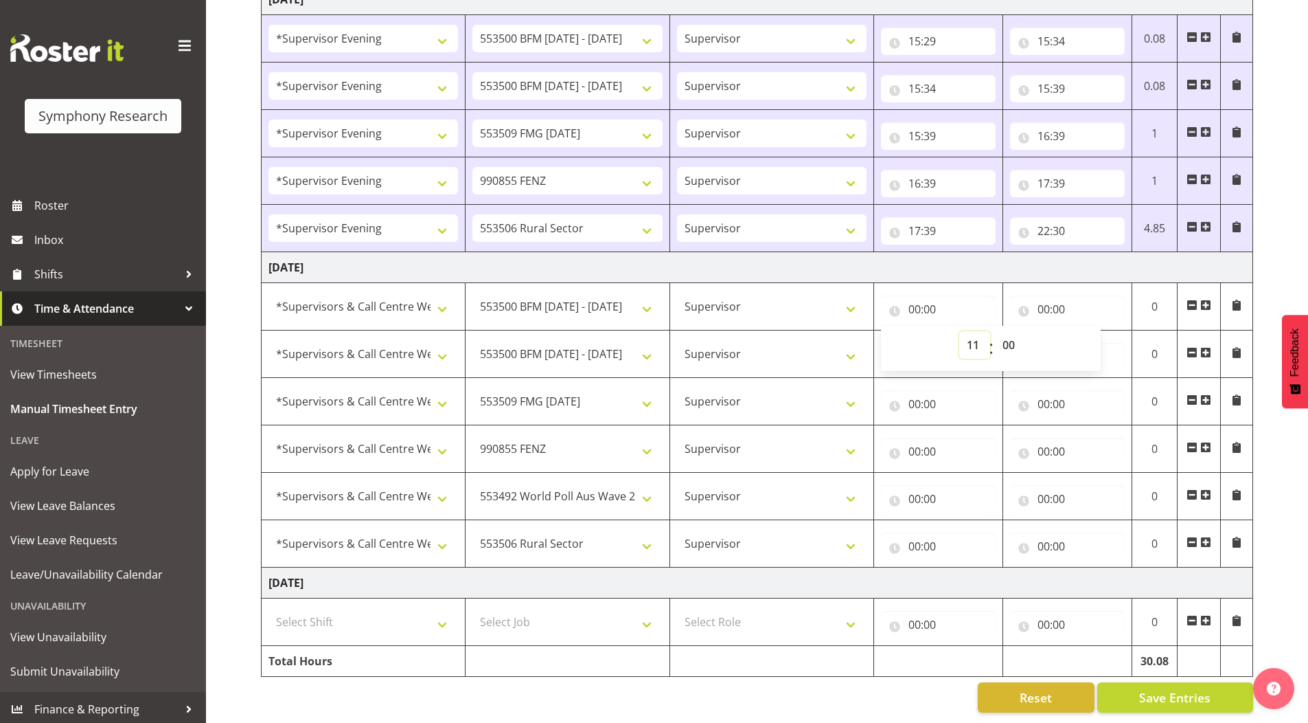
click at [960, 331] on select "00 01 02 03 04 05 06 07 08 09 10 11 12 13 14 15 16 17 18 19 20 21 22 23" at bounding box center [975, 344] width 31 height 27
type input "11:00"
drag, startPoint x: 1043, startPoint y: 299, endPoint x: 1055, endPoint y: 317, distance: 21.3
click at [1043, 299] on input "00:00" at bounding box center [1067, 308] width 115 height 27
click at [1103, 331] on select "00 01 02 03 04 05 06 07 08 09 10 11 12 13 14 15 16 17 18 19 20 21 22 23" at bounding box center [1104, 344] width 31 height 27
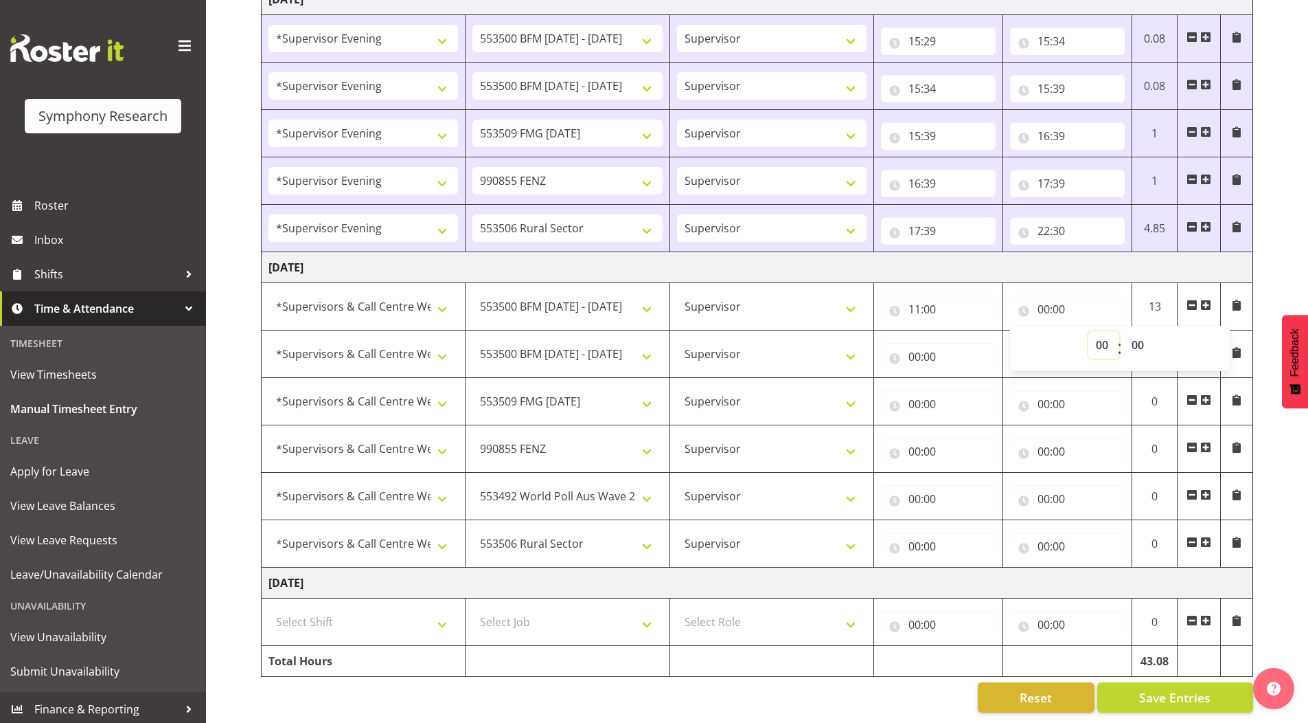
select select "11"
click at [1089, 331] on select "00 01 02 03 04 05 06 07 08 09 10 11 12 13 14 15 16 17 18 19 20 21 22 23" at bounding box center [1104, 344] width 31 height 27
type input "11:00"
click at [1139, 332] on select "00 01 02 03 04 05 06 07 08 09 10 11 12 13 14 15 16 17 18 19 20 21 22 23 24 25 2…" at bounding box center [1139, 344] width 31 height 27
select select "5"
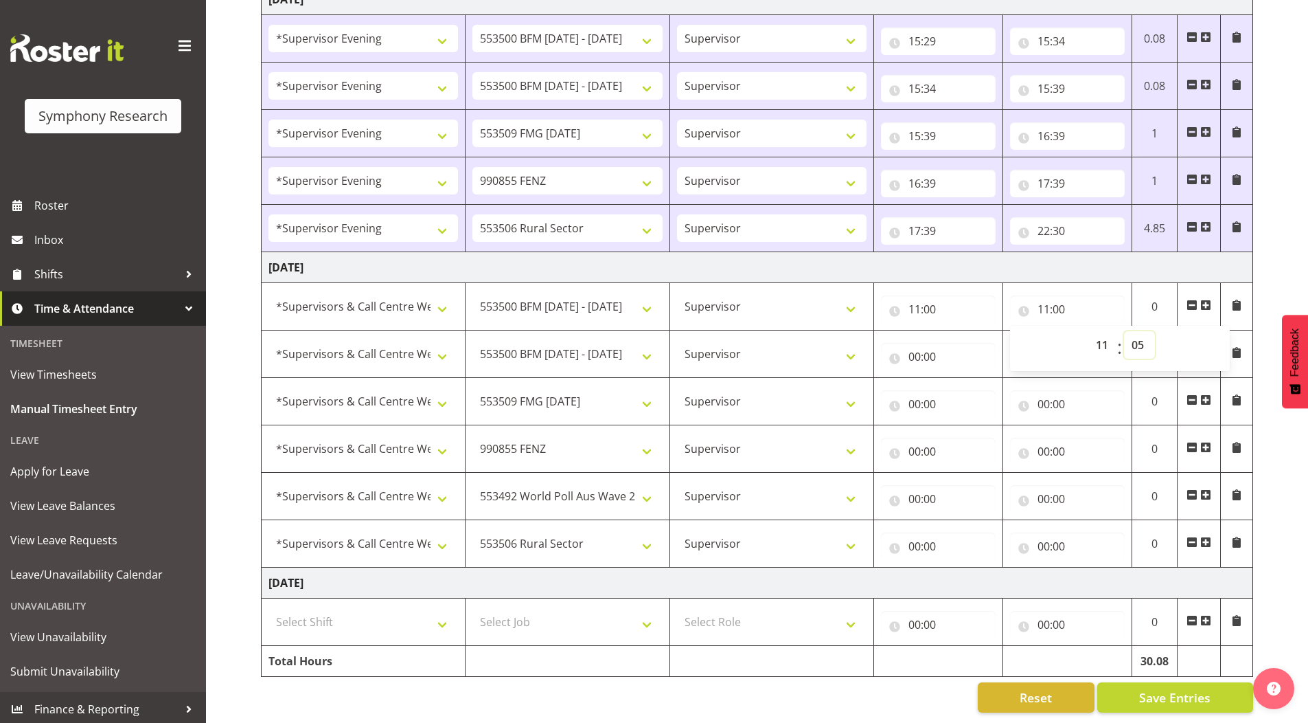
click at [1124, 331] on select "00 01 02 03 04 05 06 07 08 09 10 11 12 13 14 15 16 17 18 19 20 21 22 23 24 25 2…" at bounding box center [1139, 344] width 31 height 27
type input "11:05"
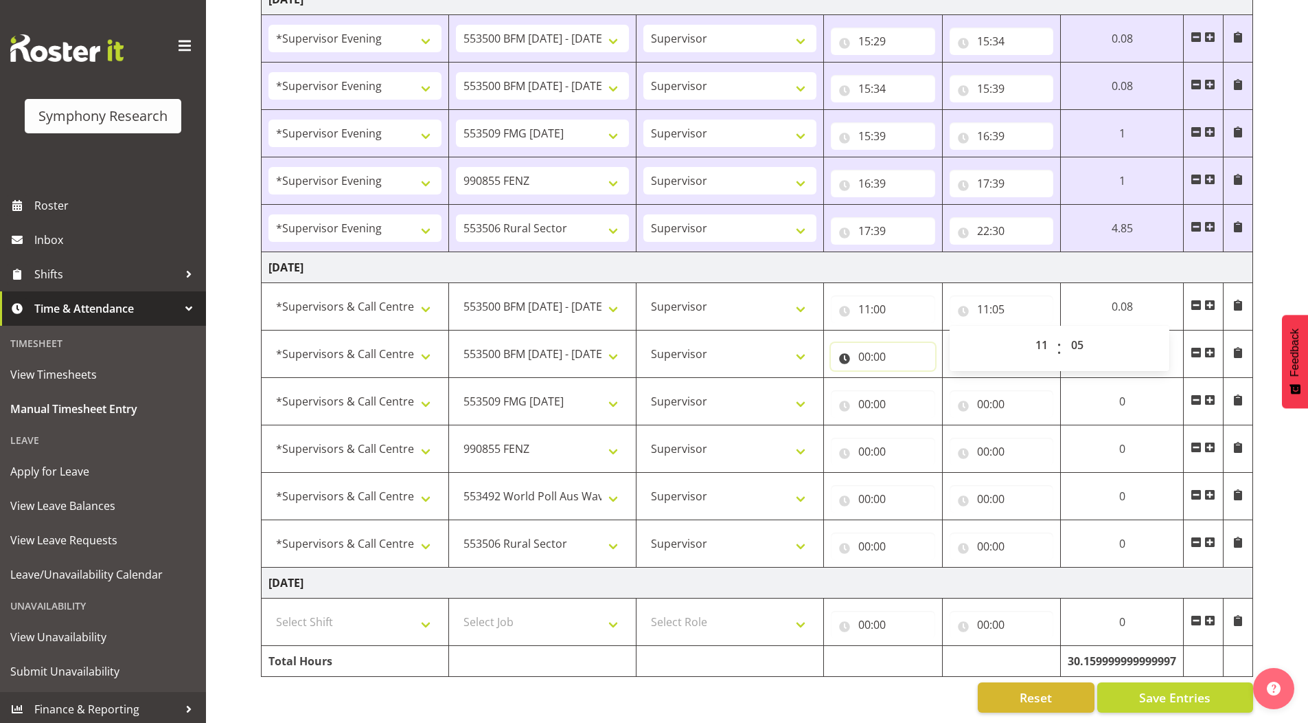
click at [913, 349] on input "00:00" at bounding box center [883, 356] width 104 height 27
click at [863, 345] on input "00:00" at bounding box center [883, 356] width 104 height 27
click at [860, 345] on input "00:00" at bounding box center [883, 356] width 104 height 27
click at [918, 381] on select "00 01 02 03 04 05 06 07 08 09 10 11 12 13 14 15 16 17 18 19 20 21 22 23" at bounding box center [924, 391] width 31 height 27
select select "11"
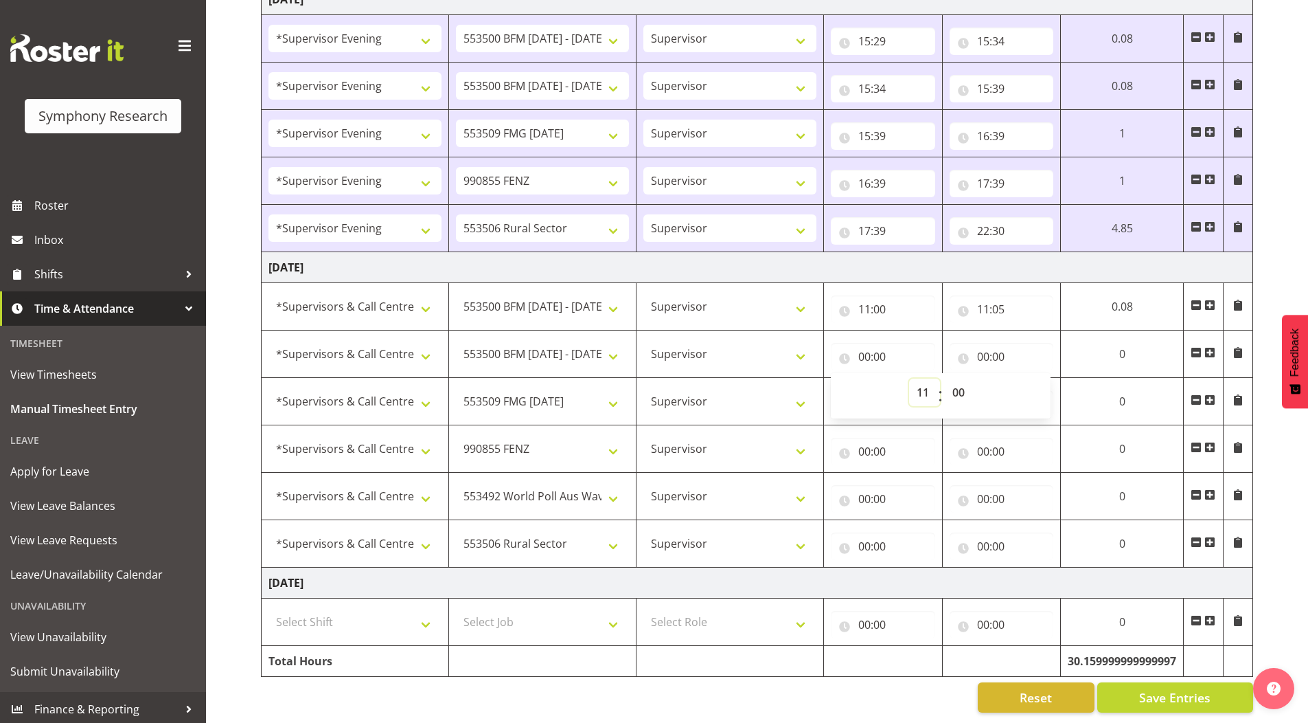
click at [940, 378] on select "00 01 02 03 04 05 06 07 08 09 10 11 12 13 14 15 16 17 18 19 20 21 22 23" at bounding box center [924, 391] width 31 height 27
type input "11:00"
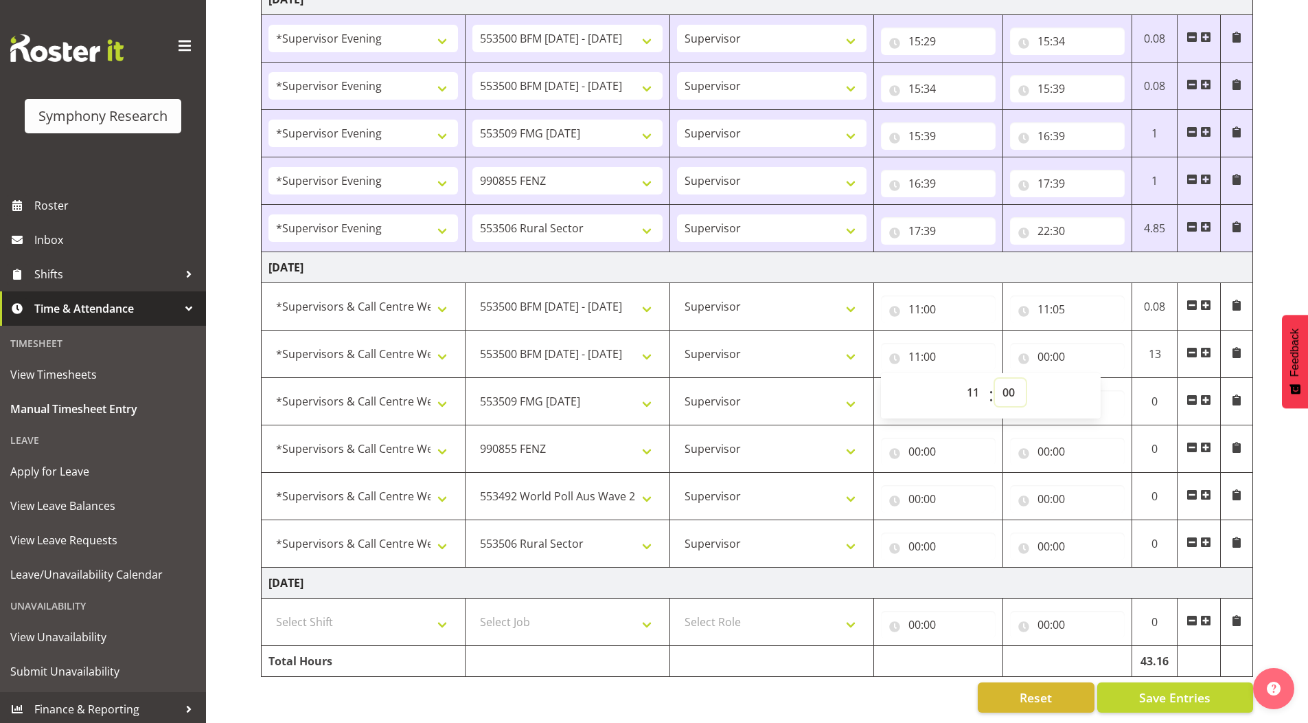
click at [1013, 383] on select "00 01 02 03 04 05 06 07 08 09 10 11 12 13 14 15 16 17 18 19 20 21 22 23 24 25 2…" at bounding box center [1010, 391] width 31 height 27
select select "5"
click at [995, 378] on select "00 01 02 03 04 05 06 07 08 09 10 11 12 13 14 15 16 17 18 19 20 21 22 23 24 25 2…" at bounding box center [1010, 391] width 31 height 27
type input "11:05"
click at [1043, 345] on input "00:00" at bounding box center [1067, 356] width 115 height 27
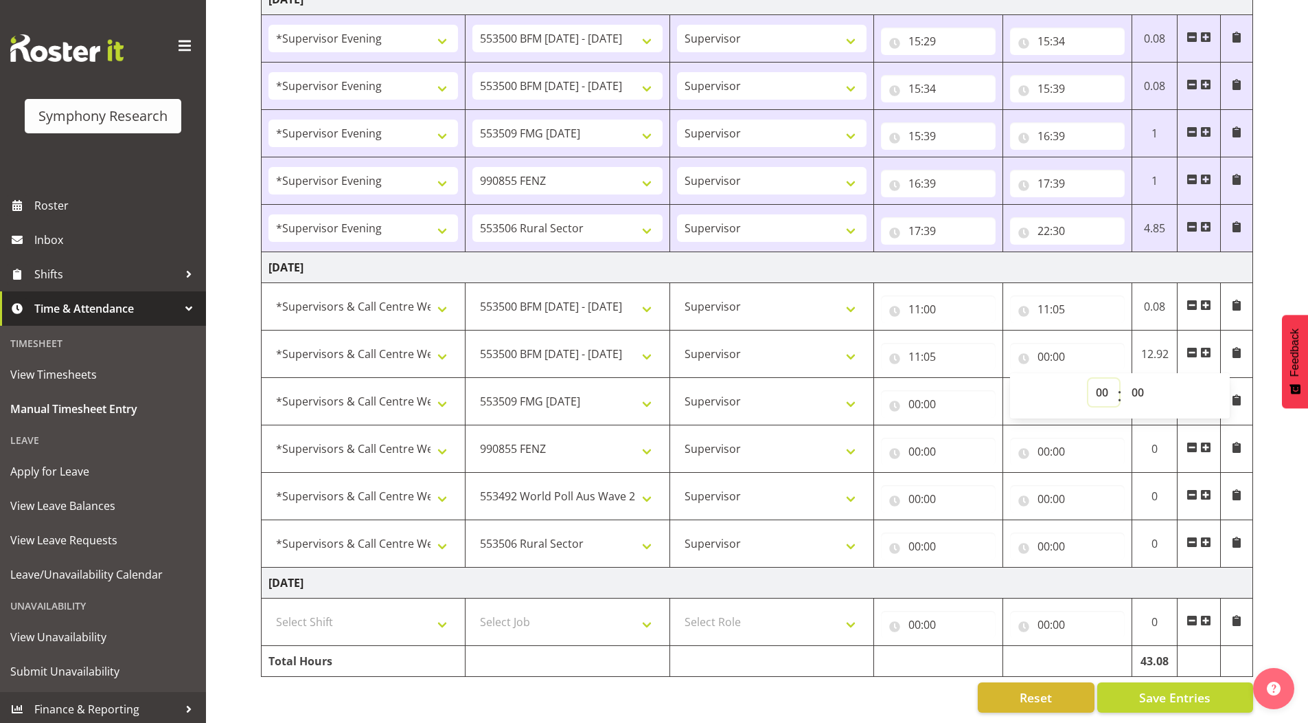
drag, startPoint x: 1093, startPoint y: 383, endPoint x: 1080, endPoint y: 304, distance: 79.9
click at [1093, 383] on select "00 01 02 03 04 05 06 07 08 09 10 11 12 13 14 15 16 17 18 19 20 21 22 23" at bounding box center [1104, 391] width 31 height 27
select select "11"
click at [1089, 378] on select "00 01 02 03 04 05 06 07 08 09 10 11 12 13 14 15 16 17 18 19 20 21 22 23" at bounding box center [1104, 391] width 31 height 27
type input "11:00"
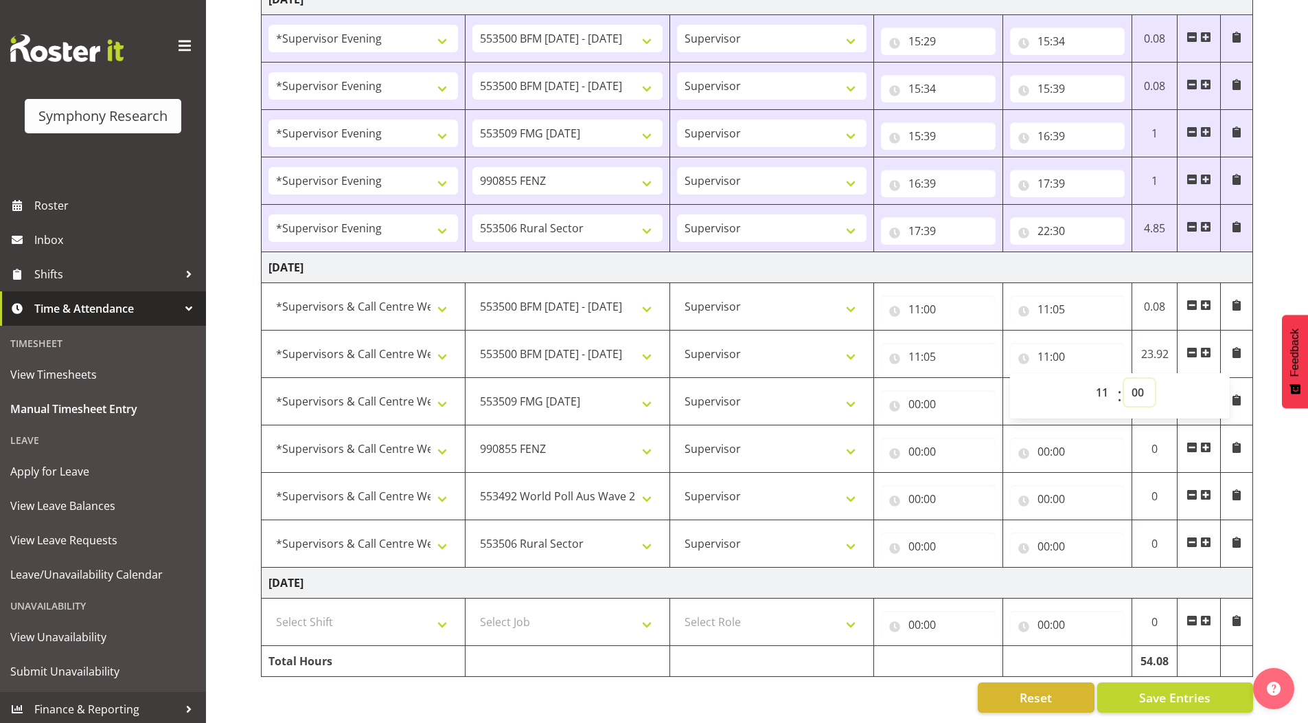
click at [1144, 384] on select "00 01 02 03 04 05 06 07 08 09 10 11 12 13 14 15 16 17 18 19 20 21 22 23 24 25 2…" at bounding box center [1139, 391] width 31 height 27
select select "10"
click at [1124, 378] on select "00 01 02 03 04 05 06 07 08 09 10 11 12 13 14 15 16 17 18 19 20 21 22 23 24 25 2…" at bounding box center [1139, 391] width 31 height 27
type input "11:10"
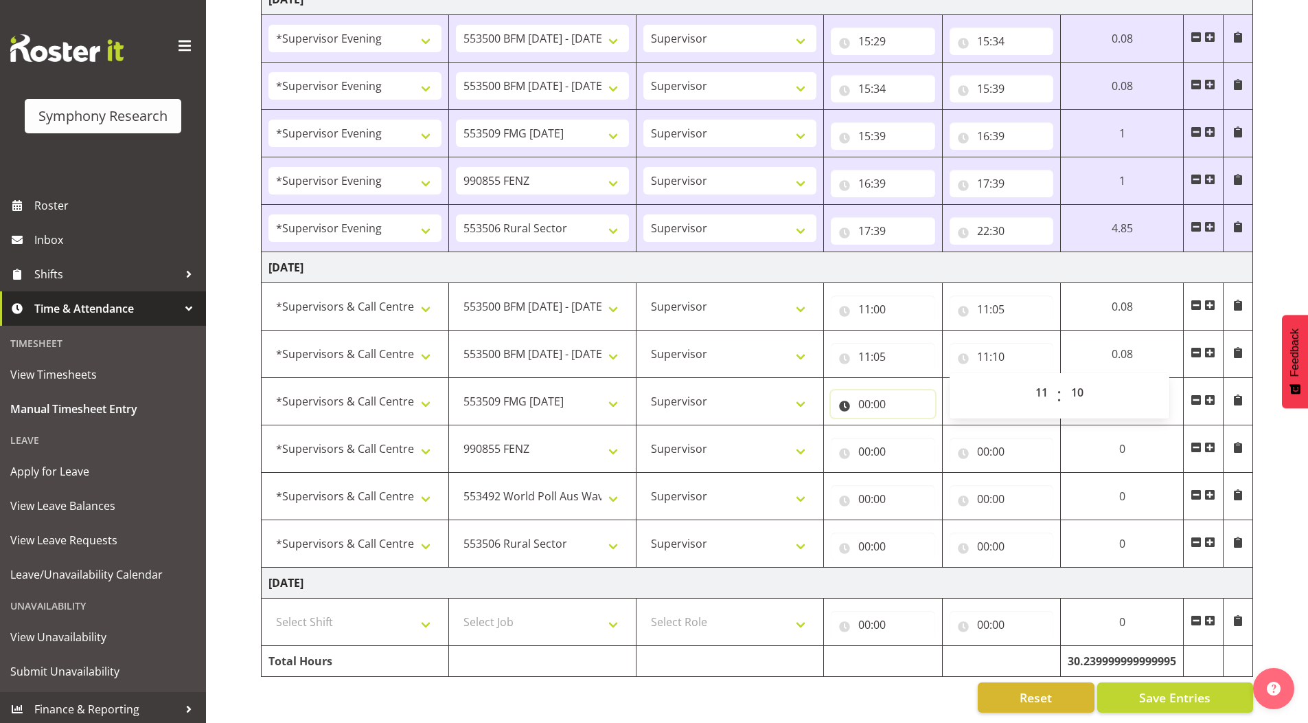
click at [860, 396] on input "00:00" at bounding box center [883, 403] width 104 height 27
click at [916, 432] on select "00 01 02 03 04 05 06 07 08 09 10 11 12 13 14 15 16 17 18 19 20 21 22 23" at bounding box center [924, 439] width 31 height 27
select select "11"
click at [909, 426] on select "00 01 02 03 04 05 06 07 08 09 10 11 12 13 14 15 16 17 18 19 20 21 22 23" at bounding box center [924, 439] width 31 height 27
type input "11:00"
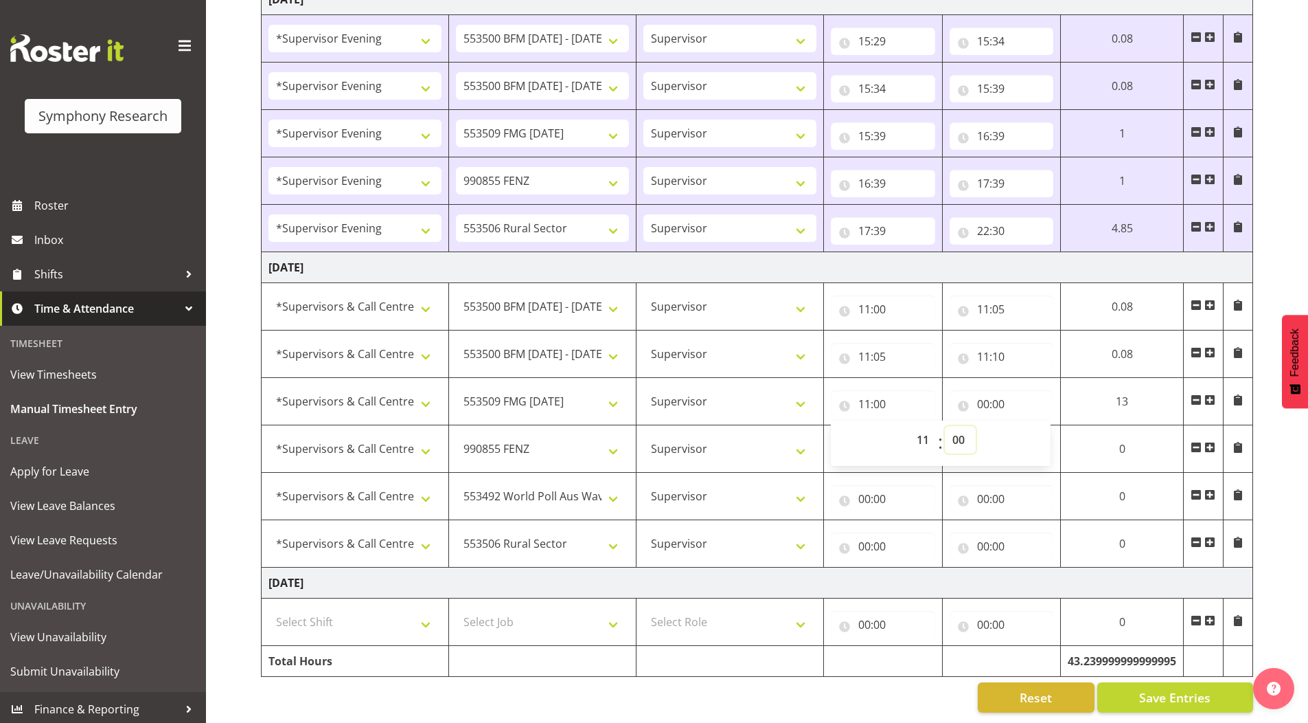
click at [959, 431] on select "00 01 02 03 04 05 06 07 08 09 10 11 12 13 14 15 16 17 18 19 20 21 22 23 24 25 2…" at bounding box center [960, 439] width 31 height 27
select select "10"
click at [949, 426] on select "00 01 02 03 04 05 06 07 08 09 10 11 12 13 14 15 16 17 18 19 20 21 22 23 24 25 2…" at bounding box center [960, 439] width 31 height 27
type input "11:10"
click at [987, 394] on input "00:00" at bounding box center [1007, 403] width 105 height 27
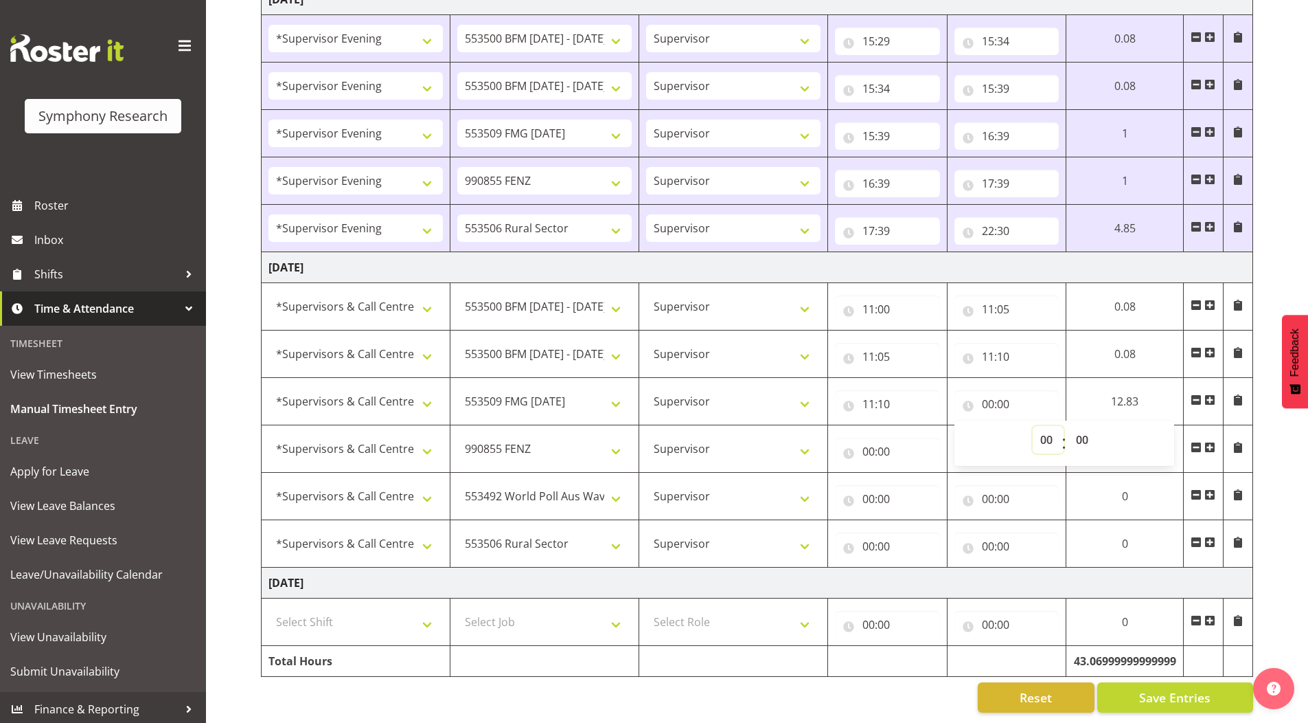
drag, startPoint x: 1041, startPoint y: 427, endPoint x: 1034, endPoint y: 429, distance: 7.0
click at [1041, 427] on select "00 01 02 03 04 05 06 07 08 09 10 11 12 13 14 15 16 17 18 19 20 21 22 23" at bounding box center [1048, 439] width 31 height 27
select select "11"
click at [1033, 426] on select "00 01 02 03 04 05 06 07 08 09 10 11 12 13 14 15 16 17 18 19 20 21 22 23" at bounding box center [1048, 439] width 31 height 27
type input "11:00"
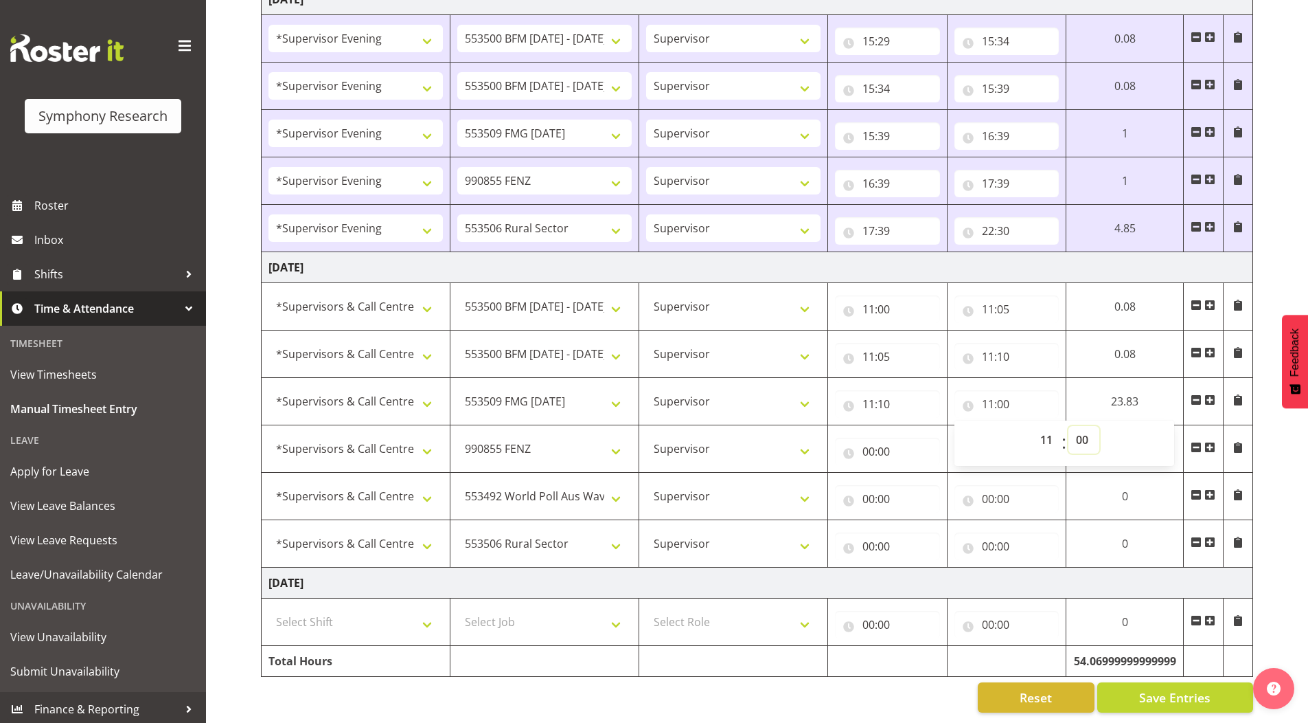
click at [1088, 431] on select "00 01 02 03 04 05 06 07 08 09 10 11 12 13 14 15 16 17 18 19 20 21 22 23 24 25 2…" at bounding box center [1084, 439] width 31 height 27
select select "15"
click at [1069, 426] on select "00 01 02 03 04 05 06 07 08 09 10 11 12 13 14 15 16 17 18 19 20 21 22 23 24 25 2…" at bounding box center [1084, 439] width 31 height 27
type input "11:15"
click at [864, 446] on input "00:00" at bounding box center [883, 451] width 104 height 27
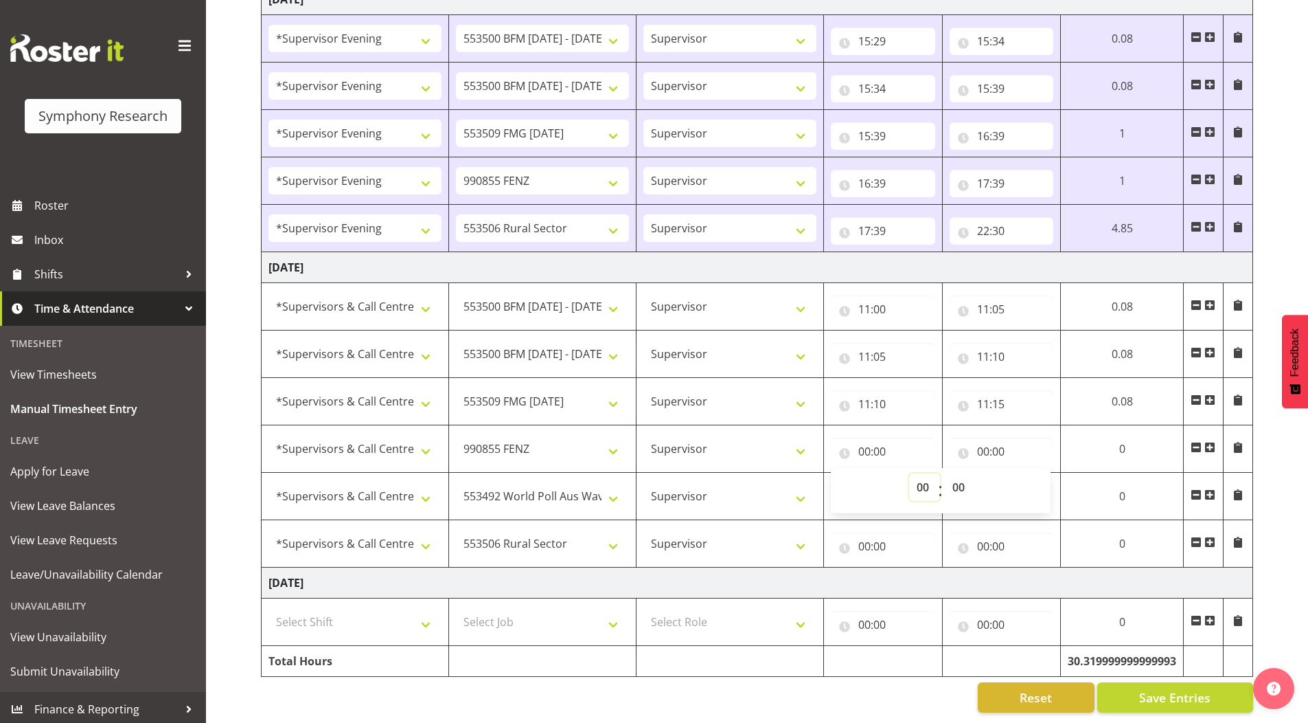
click at [912, 480] on select "00 01 02 03 04 05 06 07 08 09 10 11 12 13 14 15 16 17 18 19 20 21 22 23" at bounding box center [924, 486] width 31 height 27
select select "11"
click at [911, 473] on select "00 01 02 03 04 05 06 07 08 09 10 11 12 13 14 15 16 17 18 19 20 21 22 23" at bounding box center [924, 486] width 31 height 27
type input "11:00"
click at [965, 476] on select "00 01 02 03 04 05 06 07 08 09 10 11 12 13 14 15 16 17 18 19 20 21 22 23 24 25 2…" at bounding box center [964, 486] width 31 height 27
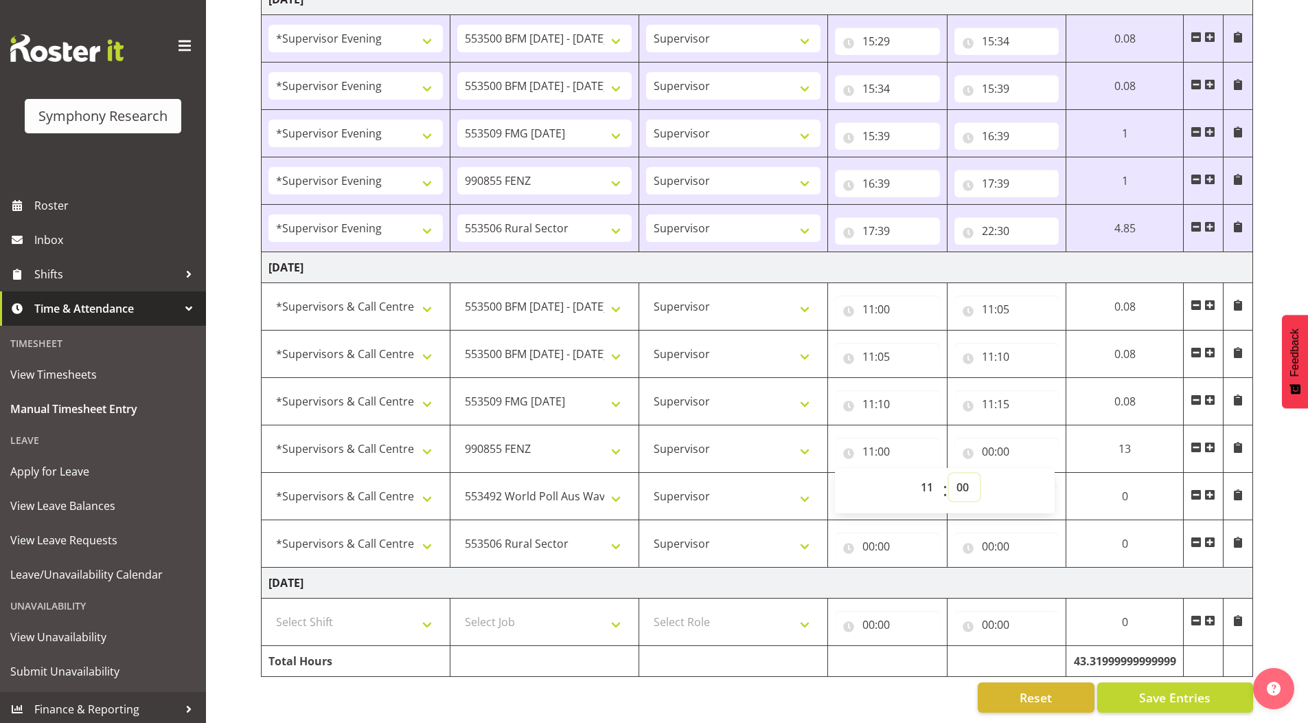
select select "15"
click at [949, 473] on select "00 01 02 03 04 05 06 07 08 09 10 11 12 13 14 15 16 17 18 19 20 21 22 23 24 25 2…" at bounding box center [964, 486] width 31 height 27
type input "11:15"
click at [987, 441] on input "00:00" at bounding box center [1007, 451] width 105 height 27
click at [1042, 479] on select "00 01 02 03 04 05 06 07 08 09 10 11 12 13 14 15 16 17 18 19 20 21 22 23" at bounding box center [1048, 486] width 31 height 27
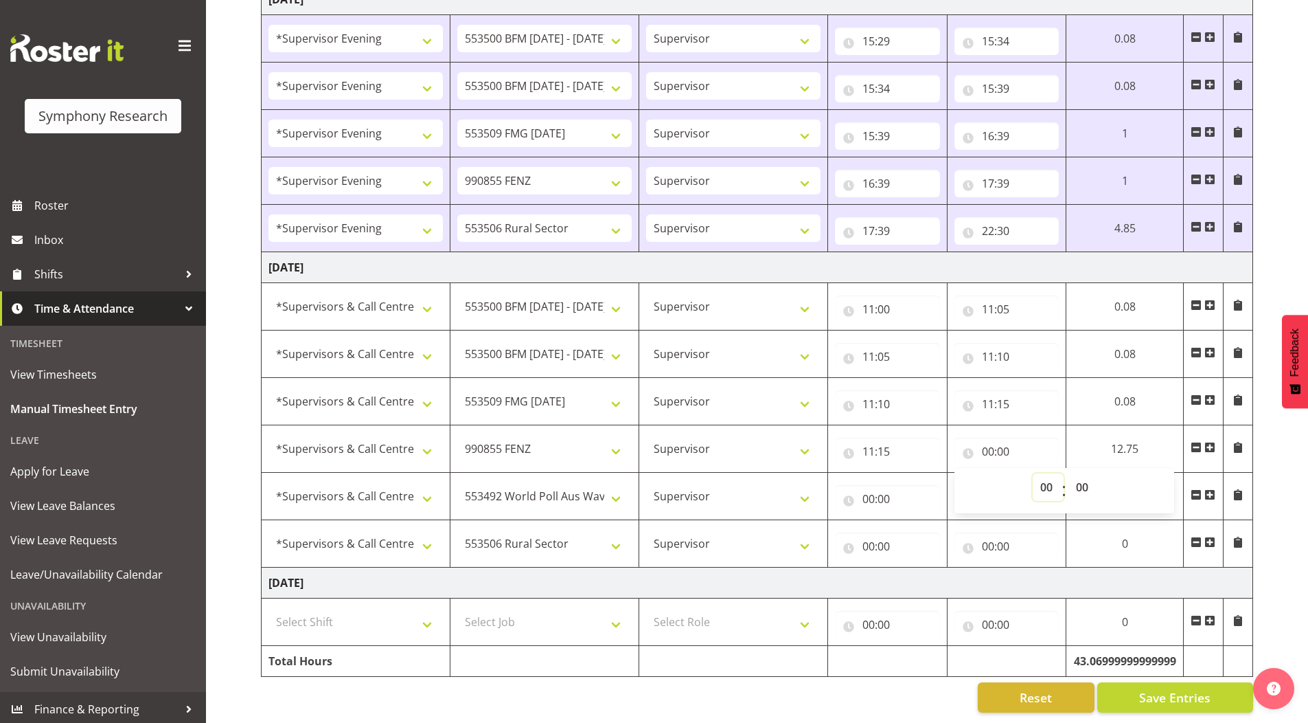
select select "12"
click at [1033, 473] on select "00 01 02 03 04 05 06 07 08 09 10 11 12 13 14 15 16 17 18 19 20 21 22 23" at bounding box center [1048, 486] width 31 height 27
type input "12:00"
click at [865, 489] on input "00:00" at bounding box center [883, 498] width 104 height 27
click at [916, 525] on select "00 01 02 03 04 05 06 07 08 09 10 11 12 13 14 15 16 17 18 19 20 21 22 23" at bounding box center [924, 534] width 31 height 27
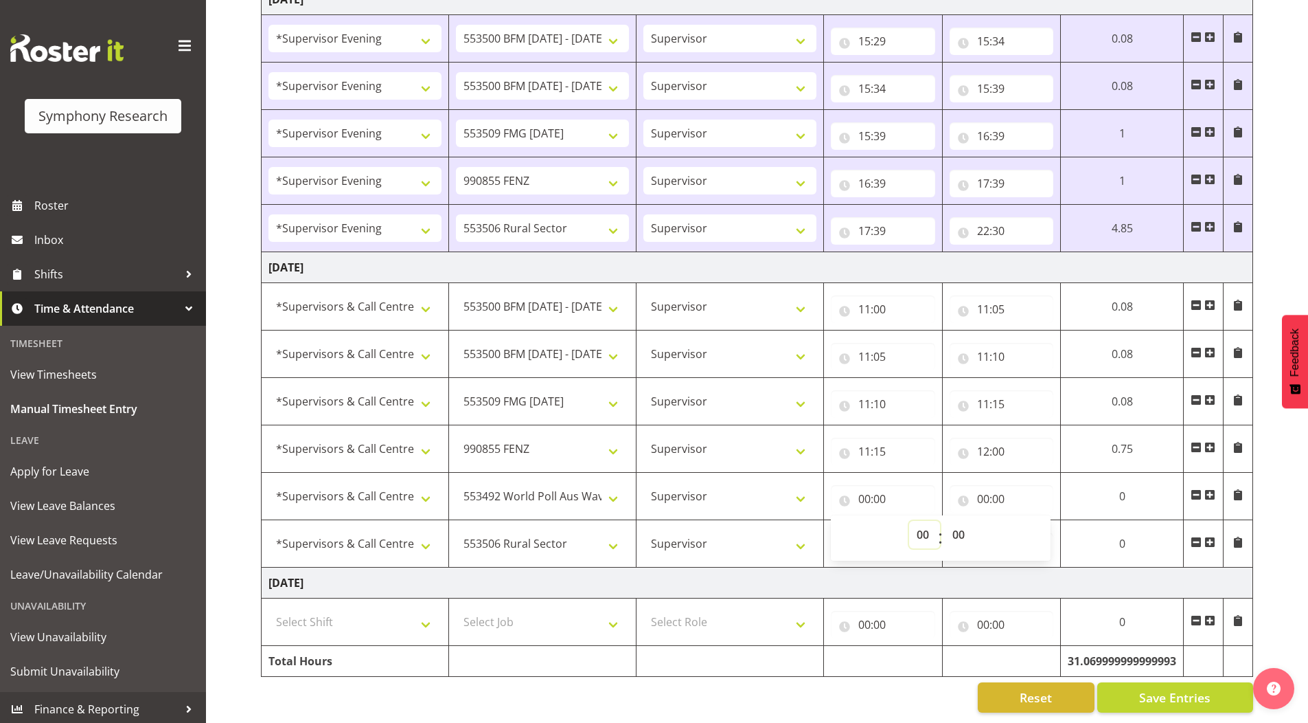
select select "12"
click at [911, 521] on select "00 01 02 03 04 05 06 07 08 09 10 11 12 13 14 15 16 17 18 19 20 21 22 23" at bounding box center [924, 534] width 31 height 27
type input "12:00"
click at [983, 489] on input "00:00" at bounding box center [1007, 498] width 105 height 27
click at [1044, 526] on select "00 01 02 03 04 05 06 07 08 09 10 11 12 13 14 15 16 17 18 19 20 21 22 23" at bounding box center [1048, 534] width 31 height 27
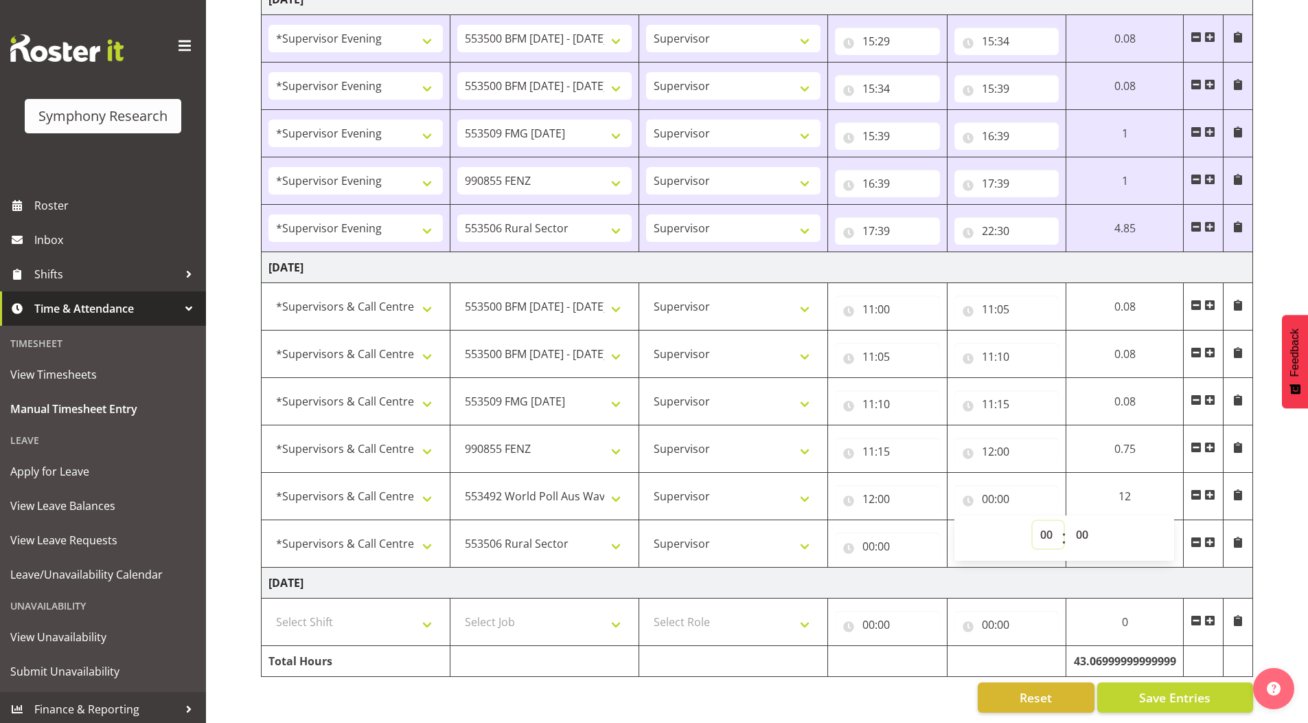
select select "13"
click at [1033, 521] on select "00 01 02 03 04 05 06 07 08 09 10 11 12 13 14 15 16 17 18 19 20 21 22 23" at bounding box center [1048, 534] width 31 height 27
type input "13:00"
drag, startPoint x: 1081, startPoint y: 528, endPoint x: 1081, endPoint y: 511, distance: 17.2
click at [1081, 528] on select "00 01 02 03 04 05 06 07 08 09 10 11 12 13 14 15 16 17 18 19 20 21 22 23 24 25 2…" at bounding box center [1084, 534] width 31 height 27
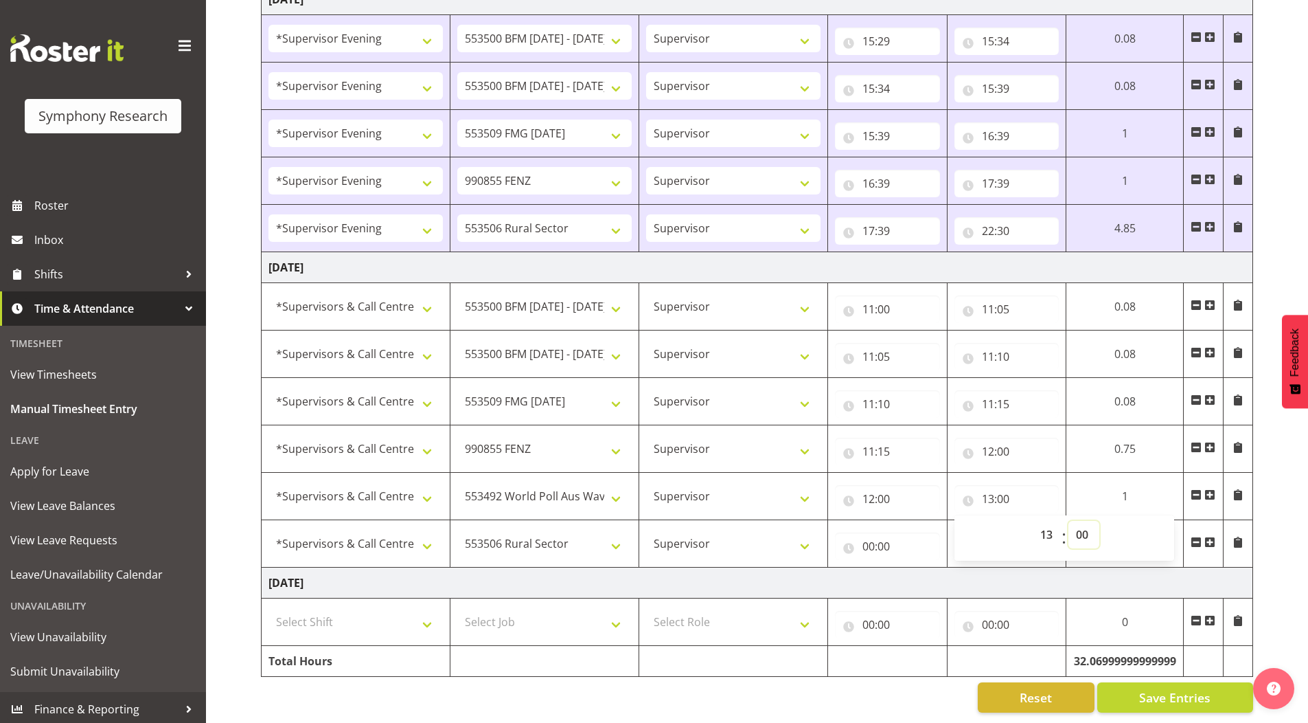
select select "38"
click at [1069, 521] on select "00 01 02 03 04 05 06 07 08 09 10 11 12 13 14 15 16 17 18 19 20 21 22 23 24 25 2…" at bounding box center [1084, 534] width 31 height 27
type input "13:38"
click at [867, 538] on input "00:00" at bounding box center [883, 545] width 104 height 27
click at [922, 568] on select "00 01 02 03 04 05 06 07 08 09 10 11 12 13 14 15 16 17 18 19 20 21 22 23" at bounding box center [924, 581] width 31 height 27
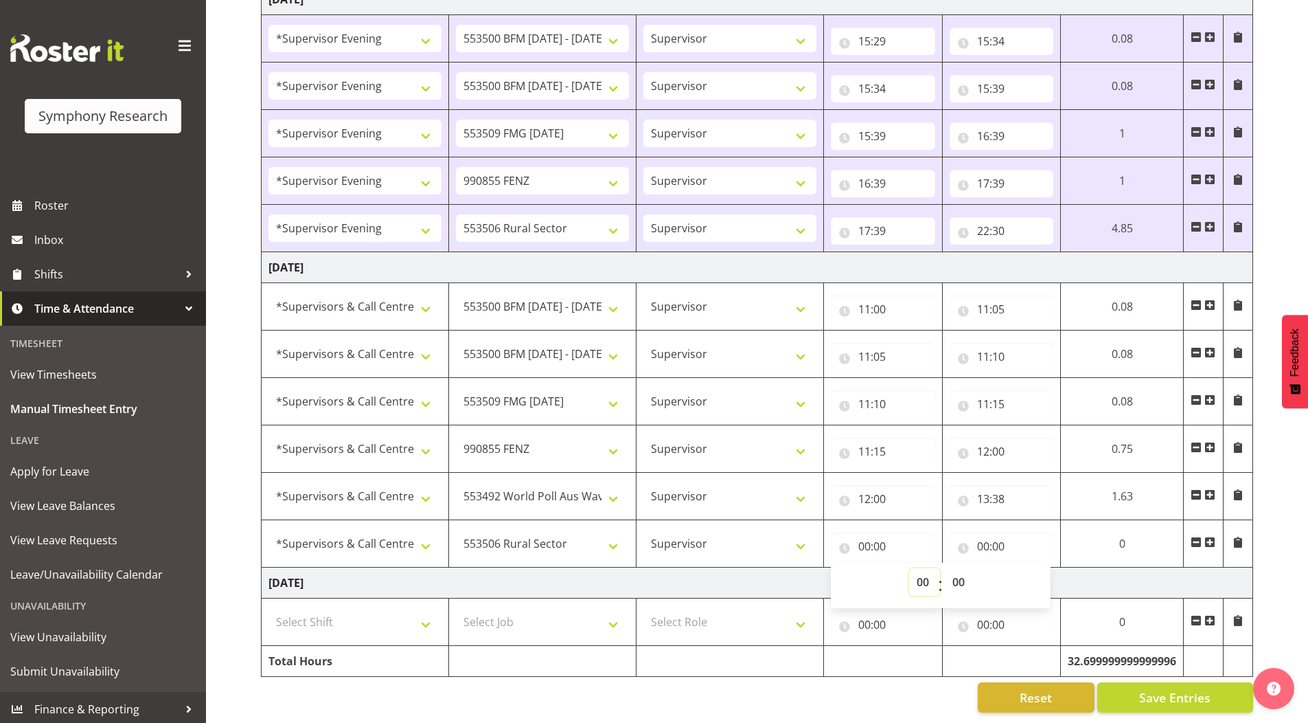
select select "13"
click at [909, 568] on select "00 01 02 03 04 05 06 07 08 09 10 11 12 13 14 15 16 17 18 19 20 21 22 23" at bounding box center [924, 581] width 31 height 27
type input "13:00"
click at [958, 571] on select "00 01 02 03 04 05 06 07 08 09 10 11 12 13 14 15 16 17 18 19 20 21 22 23 24 25 2…" at bounding box center [960, 581] width 31 height 27
select select "38"
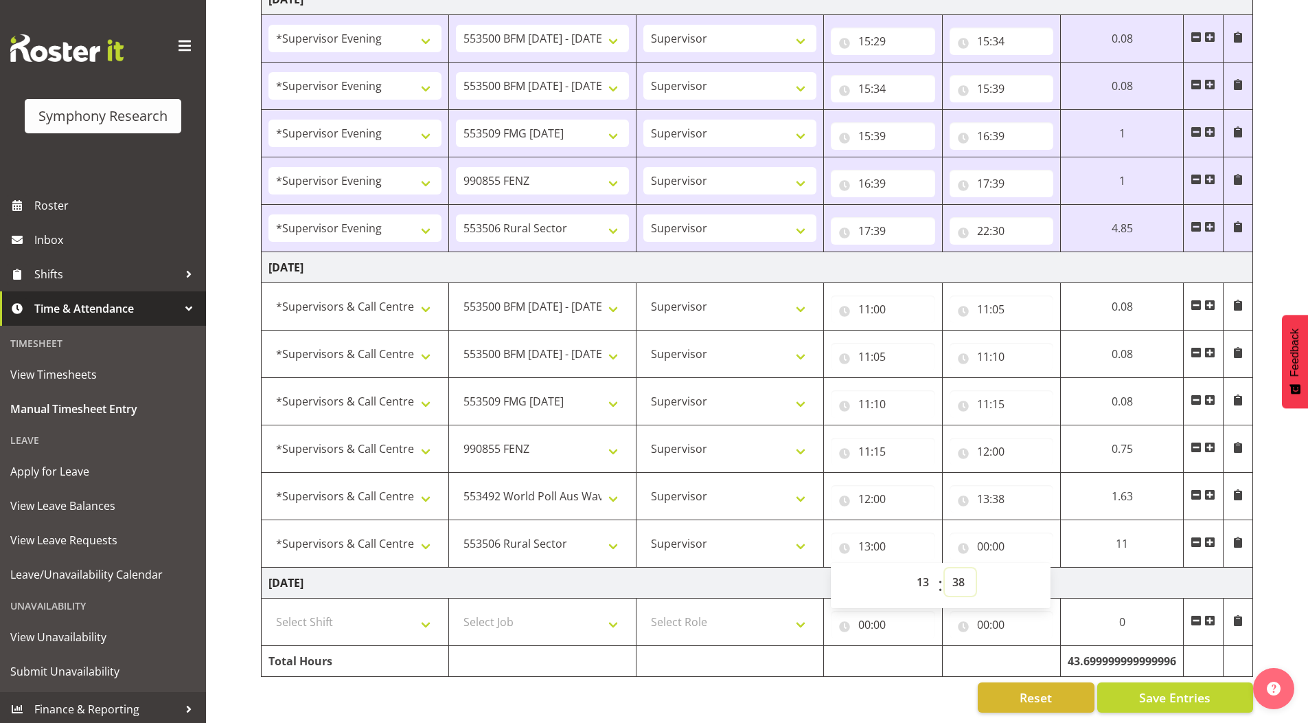
click at [949, 568] on select "00 01 02 03 04 05 06 07 08 09 10 11 12 13 14 15 16 17 18 19 20 21 22 23 24 25 2…" at bounding box center [960, 581] width 31 height 27
type input "13:38"
click at [988, 538] on input "00:00" at bounding box center [1007, 545] width 105 height 27
click at [1041, 574] on select "00 01 02 03 04 05 06 07 08 09 10 11 12 13 14 15 16 17 18 19 20 21 22 23" at bounding box center [1048, 581] width 31 height 27
select select "21"
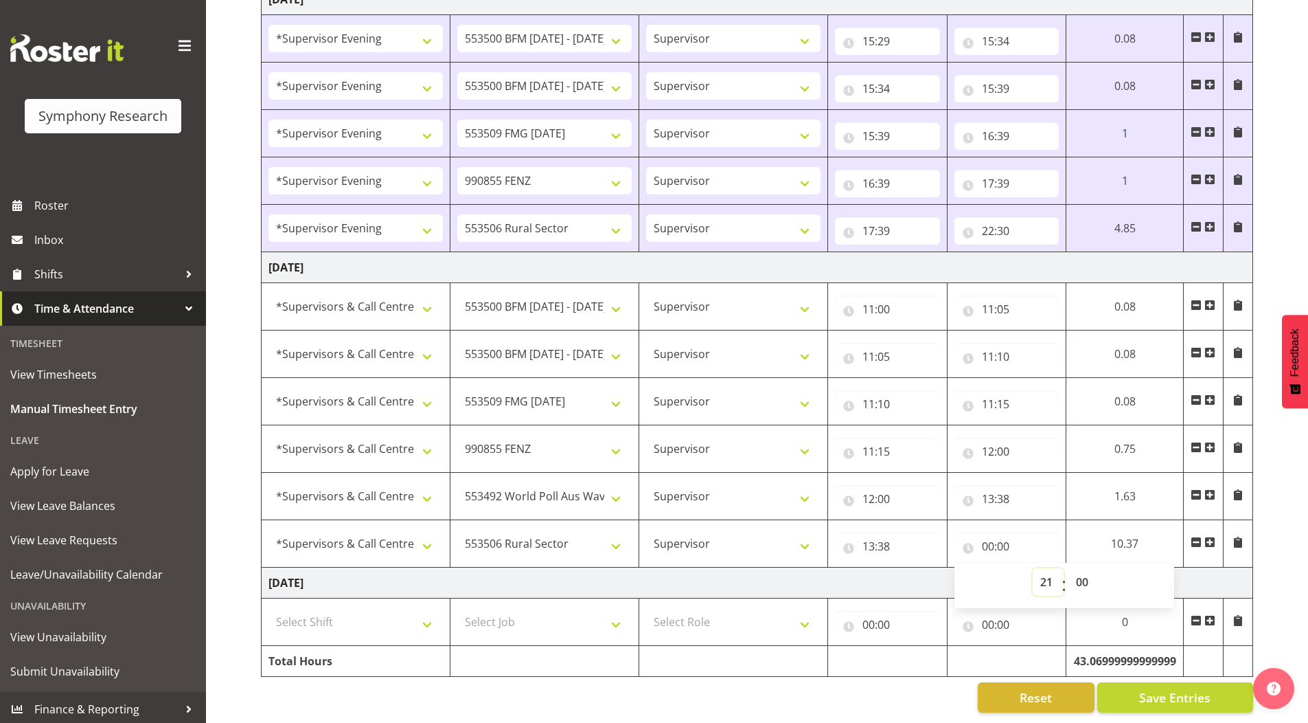
click at [1033, 568] on select "00 01 02 03 04 05 06 07 08 09 10 11 12 13 14 15 16 17 18 19 20 21 22 23" at bounding box center [1048, 581] width 31 height 27
type input "21:00"
click at [1083, 574] on select "00 01 02 03 04 05 06 07 08 09 10 11 12 13 14 15 16 17 18 19 20 21 22 23 24 25 2…" at bounding box center [1084, 581] width 31 height 27
select select "15"
click at [1069, 568] on select "00 01 02 03 04 05 06 07 08 09 10 11 12 13 14 15 16 17 18 19 20 21 22 23 24 25 2…" at bounding box center [1084, 581] width 31 height 27
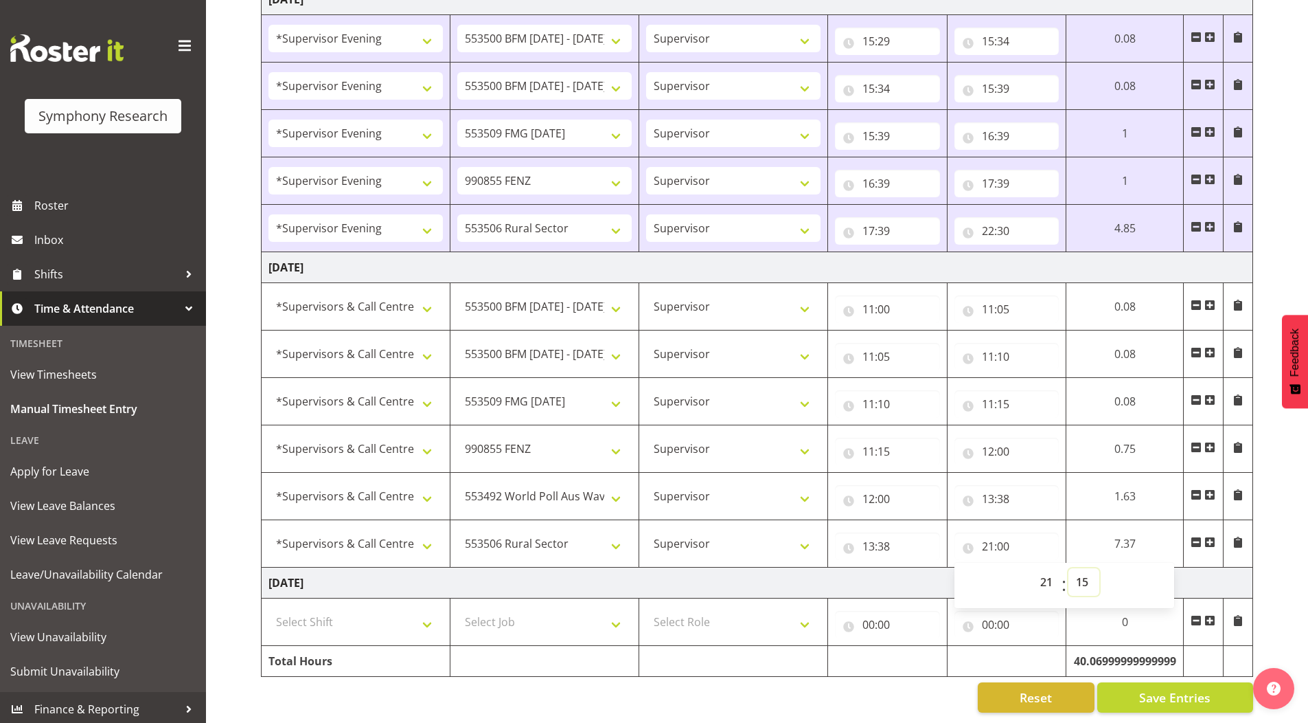
type input "21:15"
click at [1144, 689] on span "Save Entries" at bounding box center [1174, 697] width 71 height 18
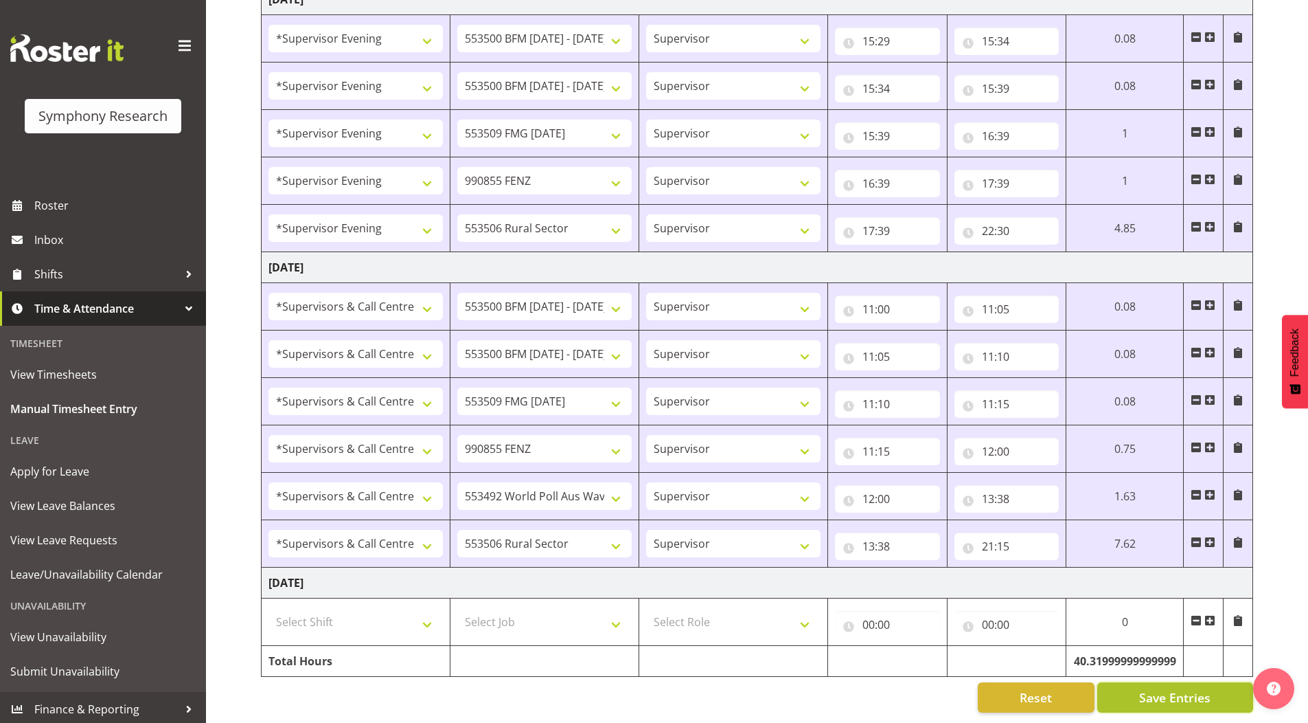
click at [1180, 688] on span "Save Entries" at bounding box center [1174, 697] width 71 height 18
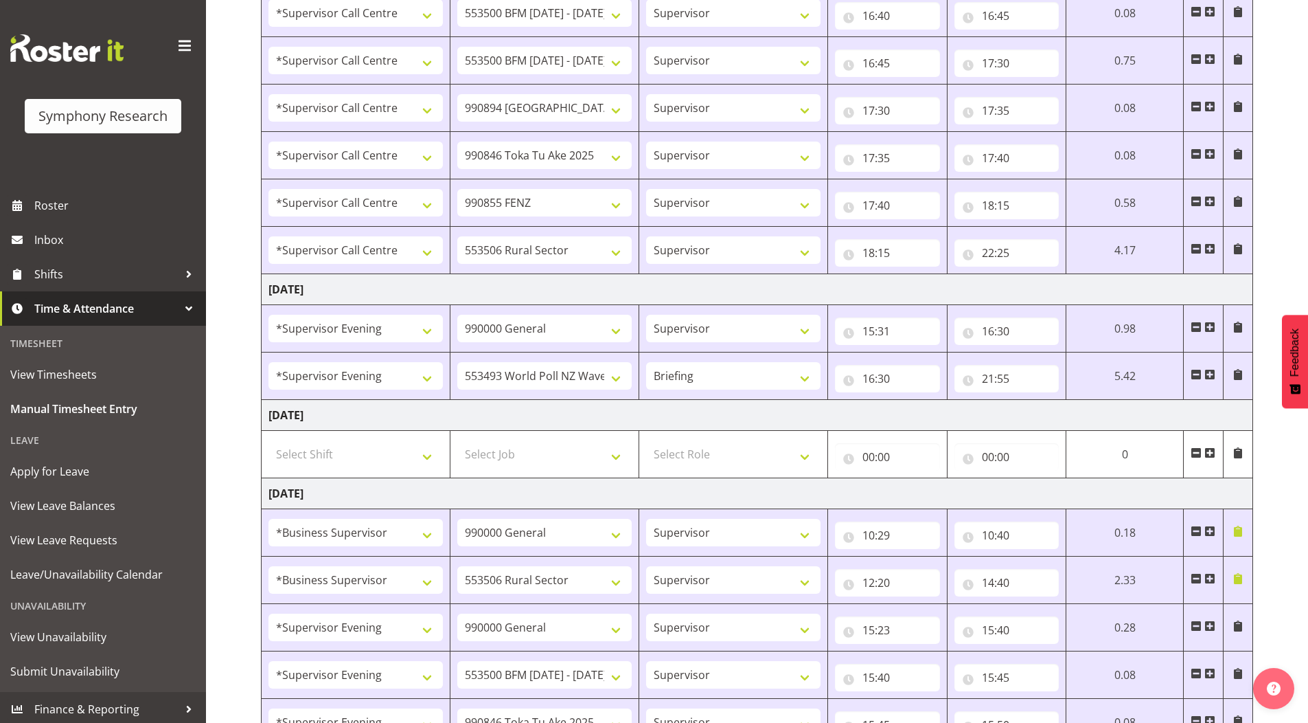
scroll to position [0, 0]
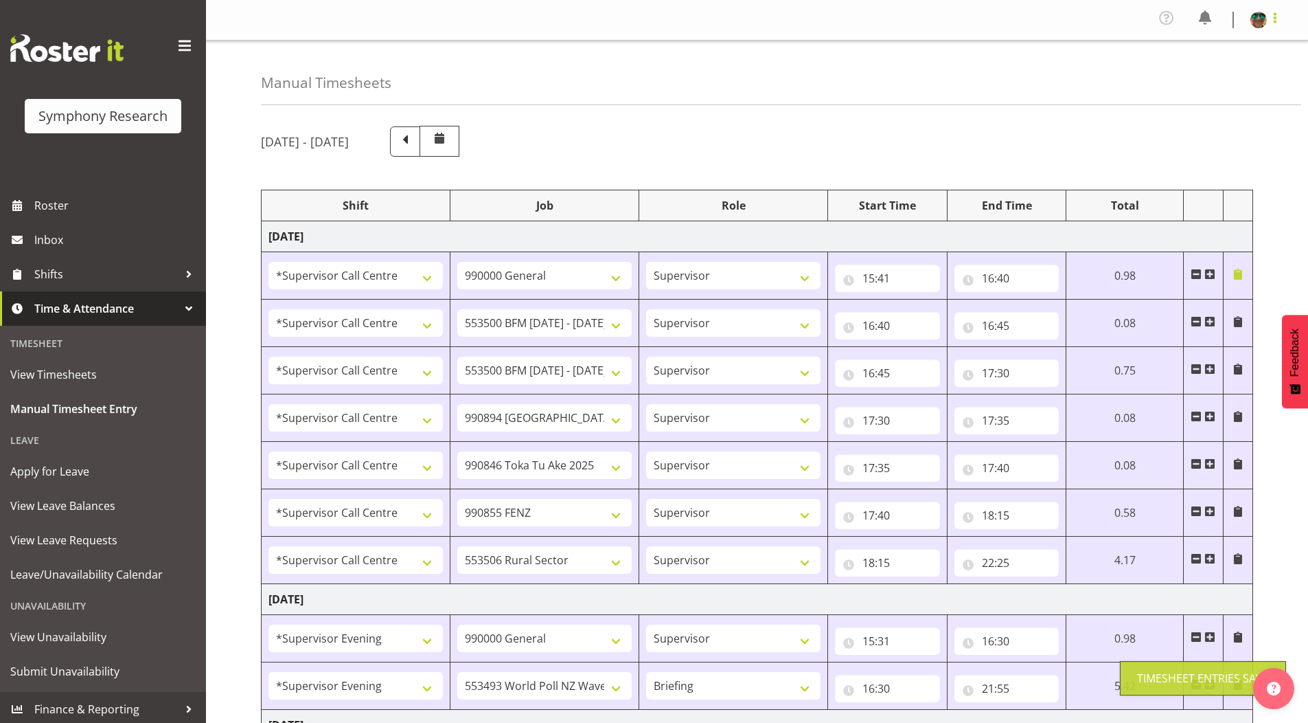
click at [1277, 19] on span at bounding box center [1275, 18] width 16 height 16
click at [1201, 82] on link "Log Out" at bounding box center [1218, 75] width 132 height 25
